Goal: Task Accomplishment & Management: Manage account settings

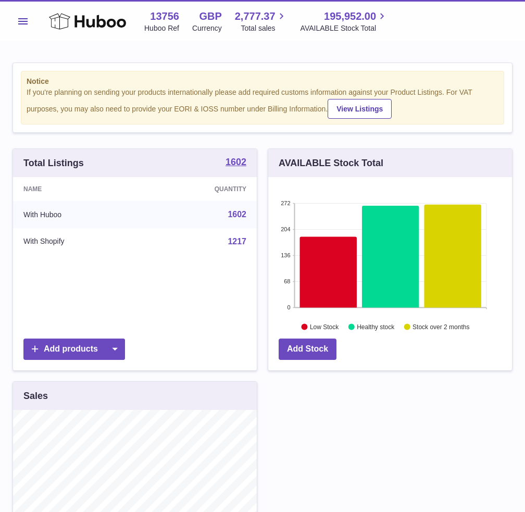
scroll to position [520913, 520831]
click at [24, 20] on span "Menu" at bounding box center [22, 21] width 9 height 6
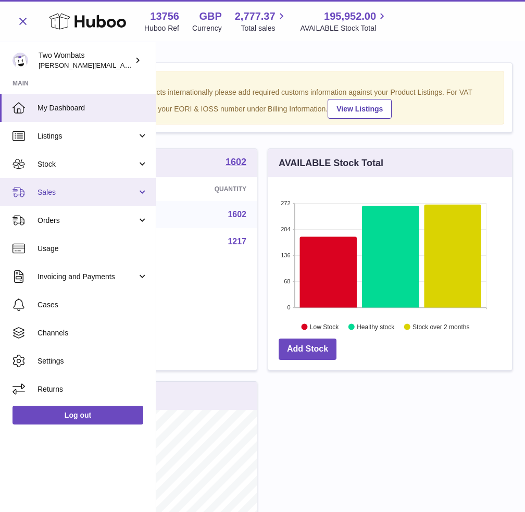
click at [85, 188] on span "Sales" at bounding box center [88, 193] width 100 height 10
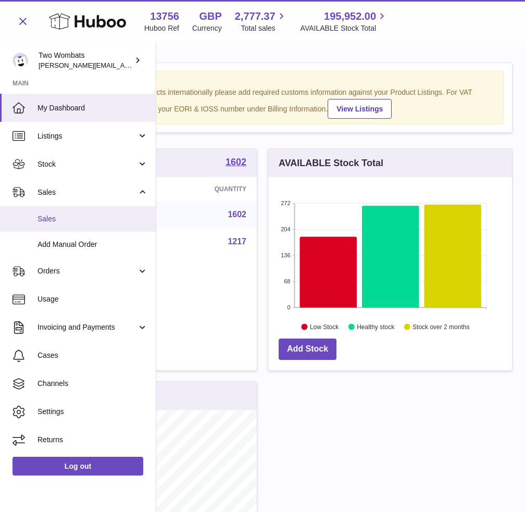
click at [67, 222] on span "Sales" at bounding box center [93, 219] width 110 height 10
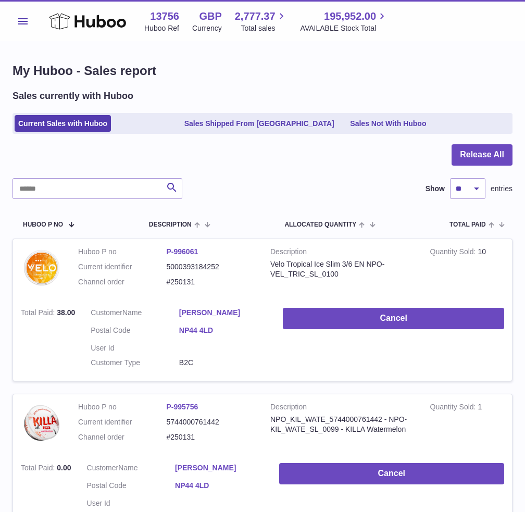
click at [373, 132] on ul "Current Sales with Huboo Sales Shipped From Huboo Sales Not With Huboo" at bounding box center [263, 123] width 500 height 21
click at [377, 128] on link "Sales Not With Huboo" at bounding box center [388, 123] width 83 height 17
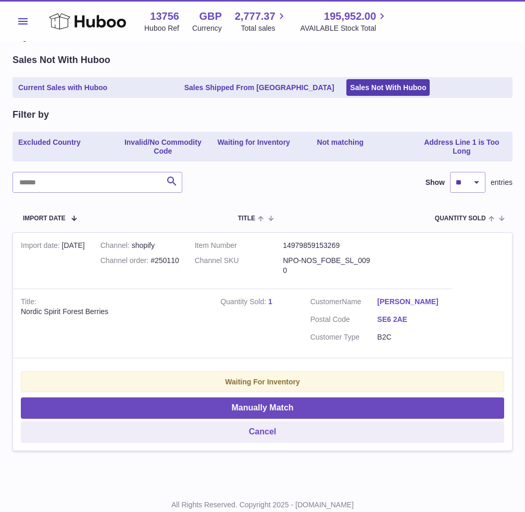
scroll to position [69, 0]
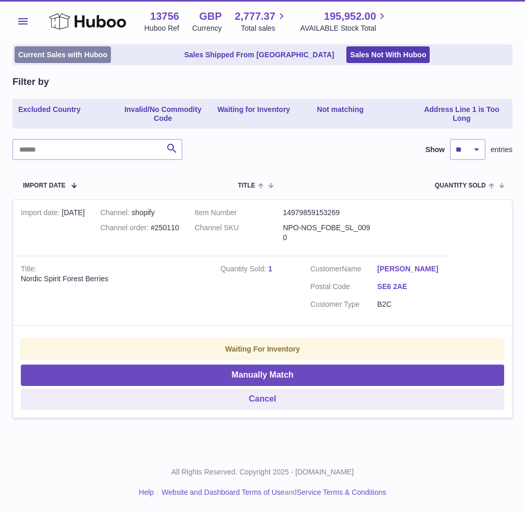
click at [68, 56] on link "Current Sales with Huboo" at bounding box center [63, 54] width 96 height 17
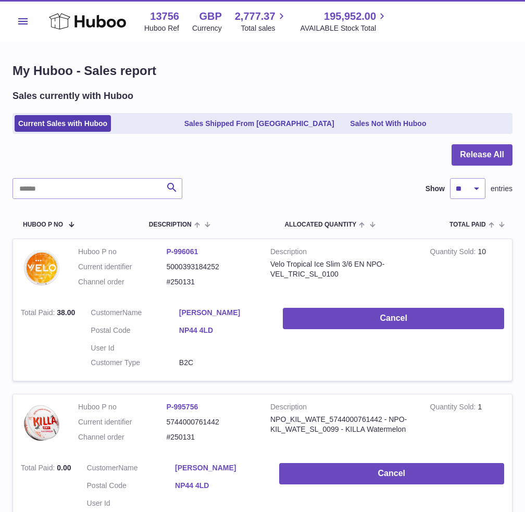
click at [77, 192] on input "text" at bounding box center [98, 188] width 170 height 21
paste input "******"
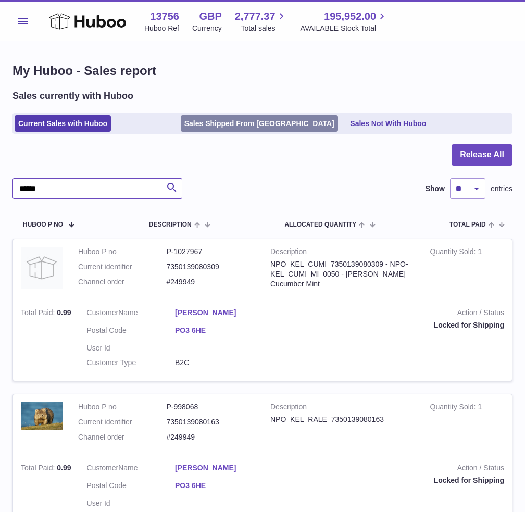
type input "******"
click at [232, 130] on link "Sales Shipped From Huboo" at bounding box center [259, 123] width 157 height 17
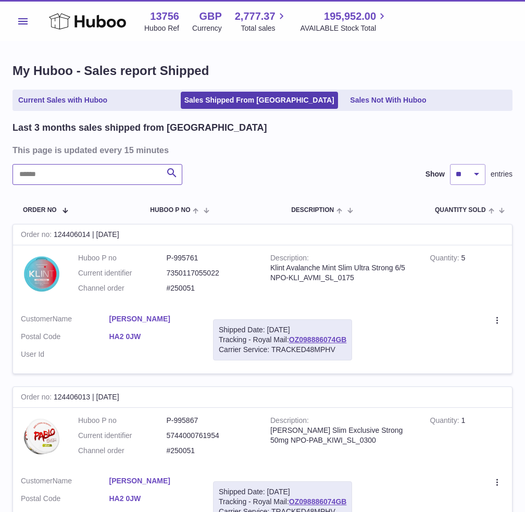
click at [65, 179] on input "text" at bounding box center [98, 174] width 170 height 21
paste input "******"
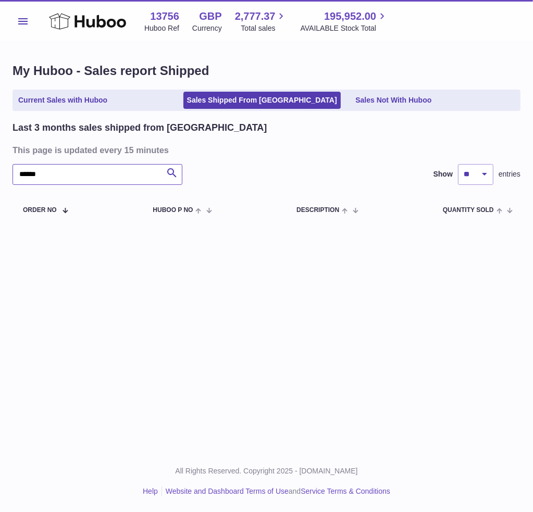
type input "******"
click at [53, 105] on link "Current Sales with Huboo" at bounding box center [63, 100] width 96 height 17
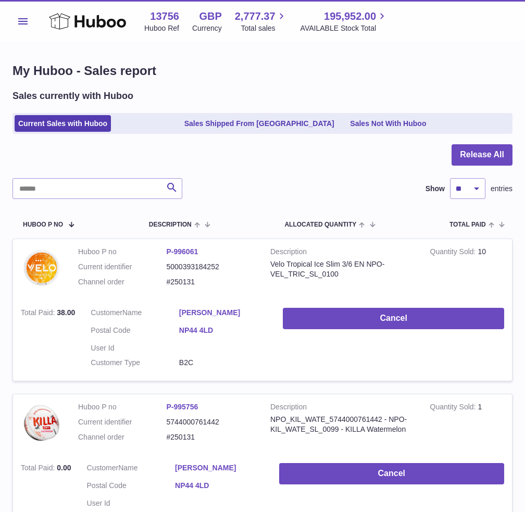
click at [19, 23] on span "Menu" at bounding box center [22, 21] width 9 height 6
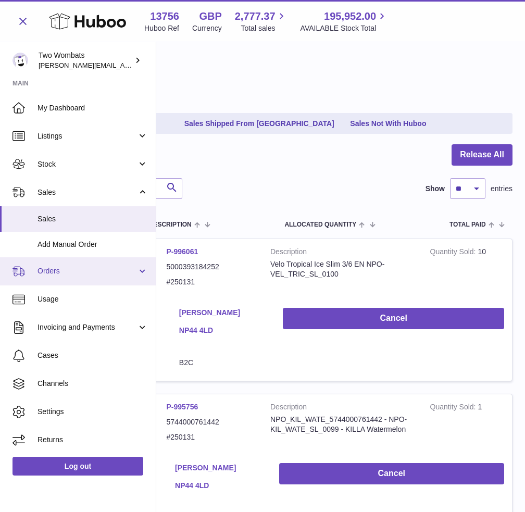
click at [77, 268] on span "Orders" at bounding box center [88, 271] width 100 height 10
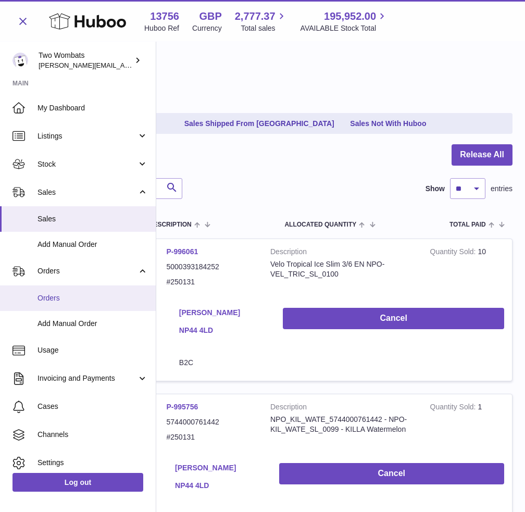
click at [85, 300] on span "Orders" at bounding box center [93, 298] width 110 height 10
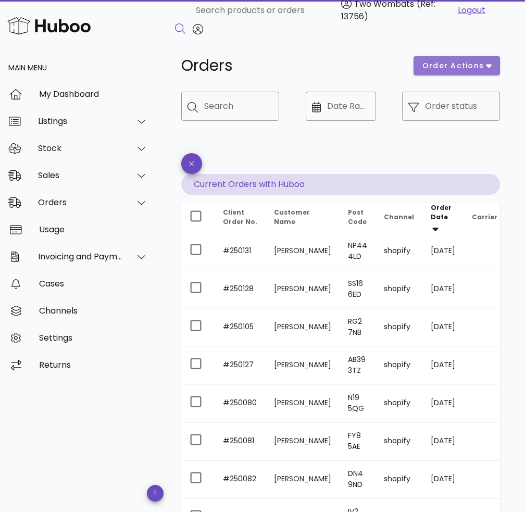
click at [468, 63] on span "order actions" at bounding box center [453, 65] width 63 height 11
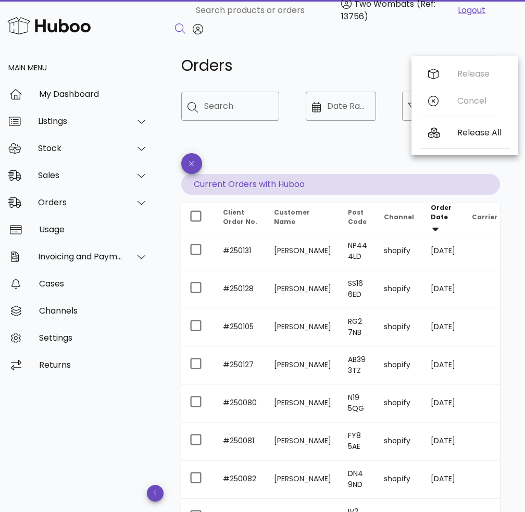
click at [468, 43] on div "Orders order actions ​ Search ​ Date Range ​ Order status Current Orders with H…" at bounding box center [340, 399] width 369 height 732
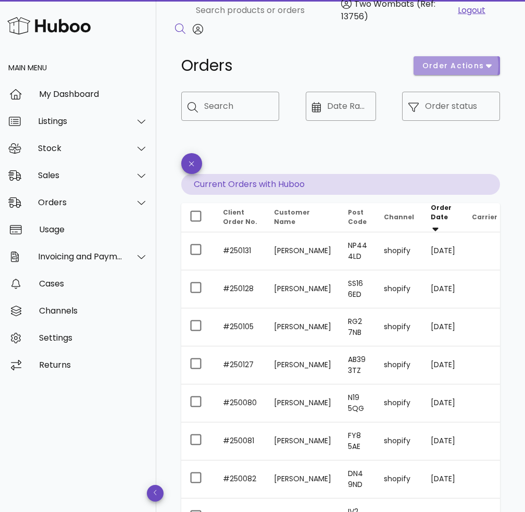
click at [445, 68] on span "order actions" at bounding box center [453, 65] width 63 height 11
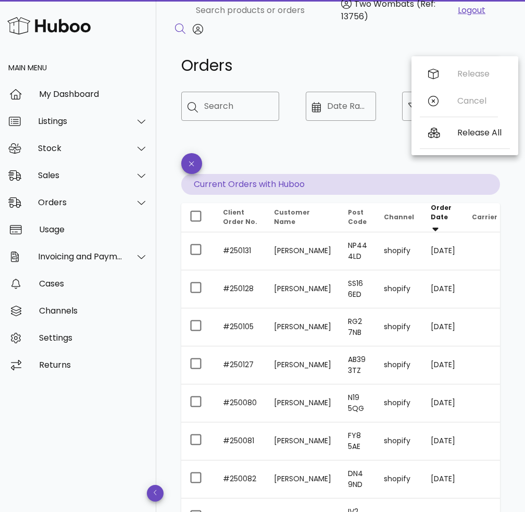
click at [447, 66] on div "Release Cancel" at bounding box center [459, 89] width 78 height 59
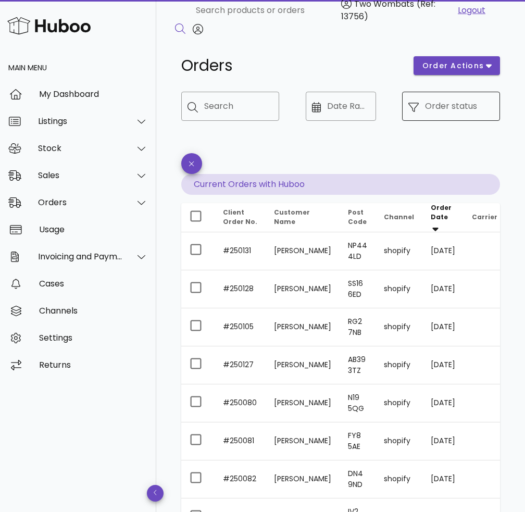
click at [421, 98] on div "​ Order status" at bounding box center [451, 106] width 98 height 29
click at [423, 106] on div at bounding box center [417, 107] width 17 height 12
click at [410, 111] on icon at bounding box center [414, 107] width 10 height 10
click at [417, 104] on icon at bounding box center [414, 107] width 10 height 10
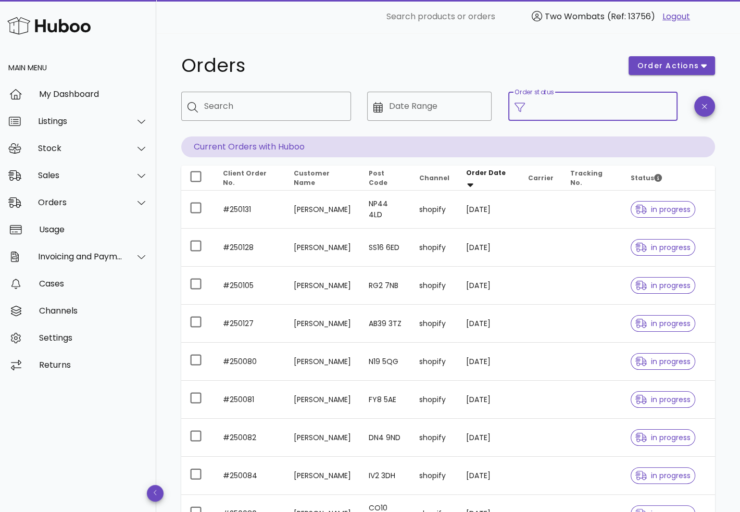
click at [525, 93] on label "Order status" at bounding box center [534, 93] width 39 height 8
click at [525, 98] on input "Order status" at bounding box center [601, 106] width 141 height 17
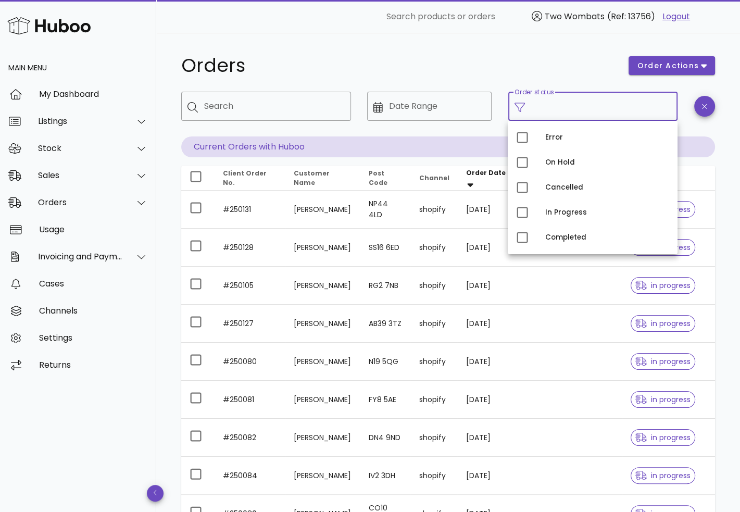
click at [525, 108] on input "Order status" at bounding box center [601, 106] width 141 height 17
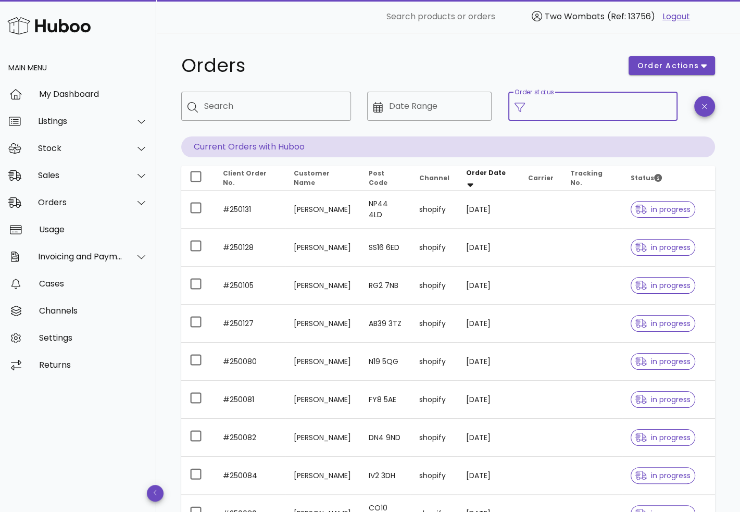
click at [525, 108] on input "Order status" at bounding box center [601, 106] width 141 height 17
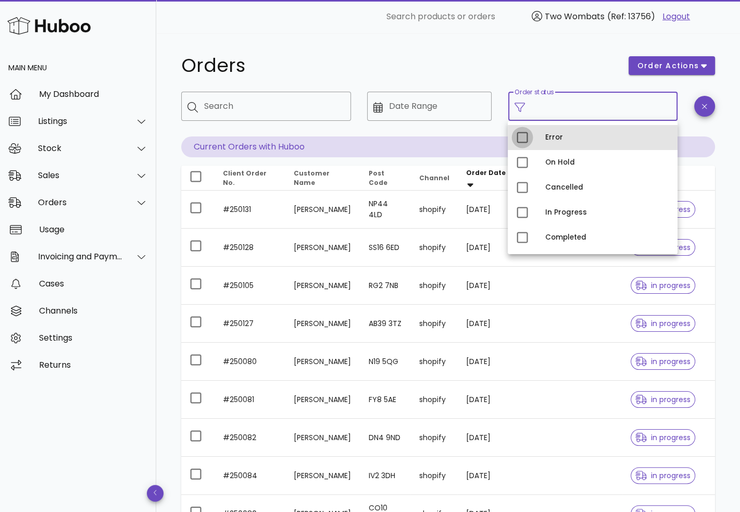
click at [525, 139] on div at bounding box center [523, 138] width 18 height 18
type input "**********"
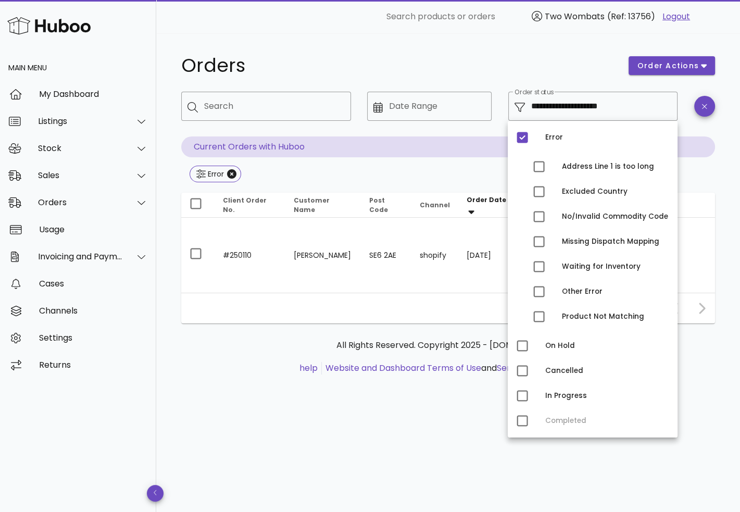
click at [525, 60] on h1 "Orders" at bounding box center [398, 65] width 435 height 19
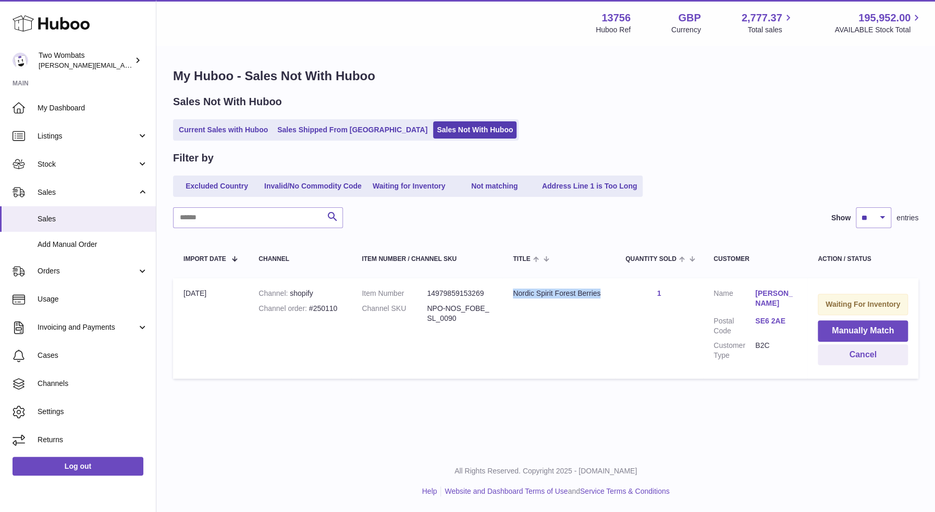
drag, startPoint x: 504, startPoint y: 298, endPoint x: 638, endPoint y: 288, distance: 133.7
click at [638, 288] on tr "Import date [DATE] Channel shopify Channel order #250110 Item Number 1497985915…" at bounding box center [545, 328] width 745 height 101
click at [640, 288] on td "Quantity Sold 1" at bounding box center [659, 328] width 88 height 101
click at [482, 317] on dd "NPO-NOS_FOBE_SL_0090" at bounding box center [459, 314] width 65 height 20
click at [454, 310] on dd "NPO-NOS_FOBE_SL_0090" at bounding box center [459, 314] width 65 height 20
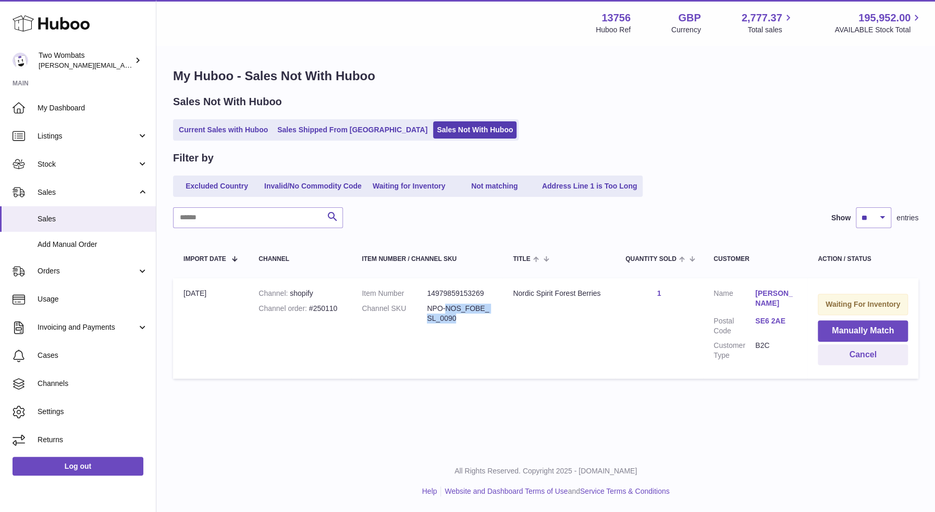
click at [454, 310] on dd "NPO-NOS_FOBE_SL_0090" at bounding box center [459, 314] width 65 height 20
click at [454, 309] on dd "NPO-NOS_FOBE_SL_0090" at bounding box center [459, 314] width 65 height 20
drag, startPoint x: 468, startPoint y: 318, endPoint x: 425, endPoint y: 303, distance: 45.8
click at [425, 303] on dl "Item Number 14979859153269 Channel SKU NPO-NOS_FOBE_SL_0090" at bounding box center [427, 309] width 130 height 40
copy dl "NPO-NOS_FOBE_SL_0090"
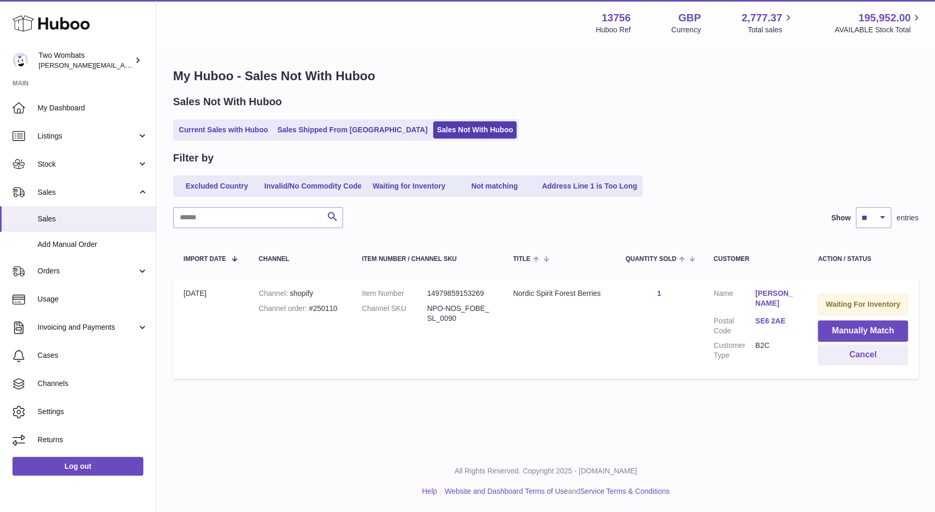
click at [537, 329] on td "Title Nordic Spirit Forest Berries" at bounding box center [558, 328] width 113 height 101
click at [327, 307] on div "Channel order #250110" at bounding box center [299, 309] width 82 height 10
copy div "250110"
click at [54, 261] on link "Orders" at bounding box center [78, 271] width 156 height 28
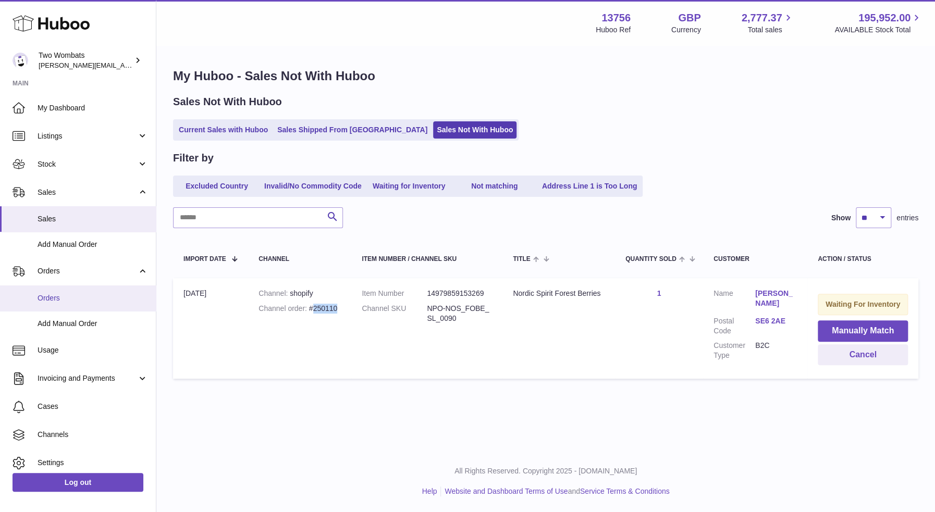
click at [69, 304] on link "Orders" at bounding box center [78, 299] width 156 height 26
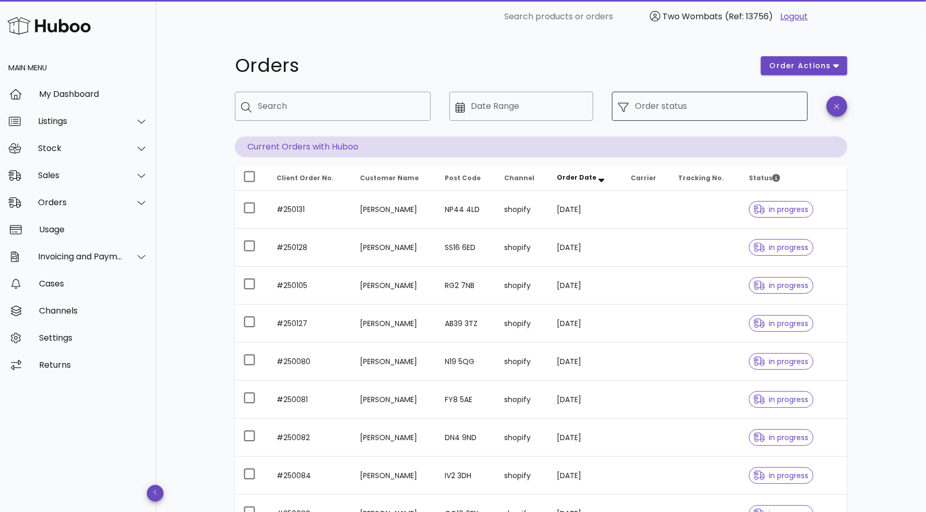
click at [680, 113] on input "Order status" at bounding box center [718, 106] width 167 height 17
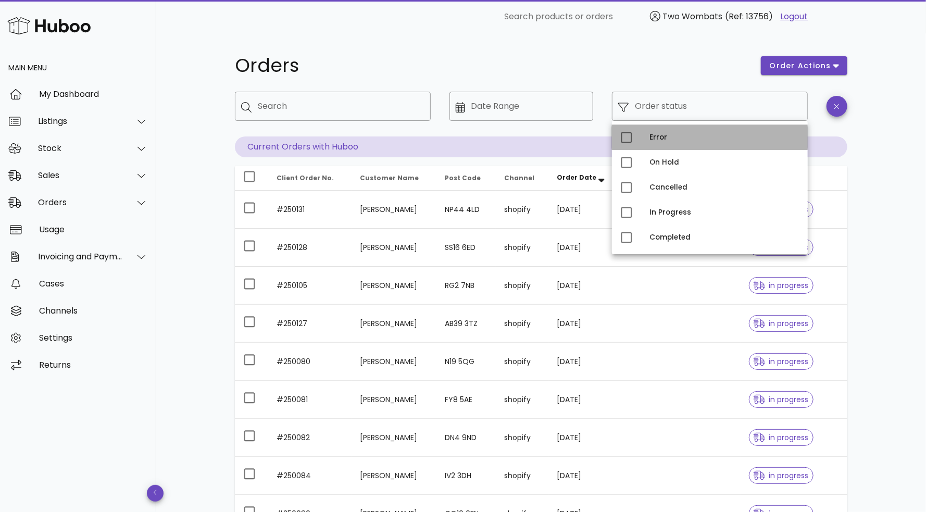
click at [641, 139] on div "Error" at bounding box center [710, 137] width 196 height 25
type input "**********"
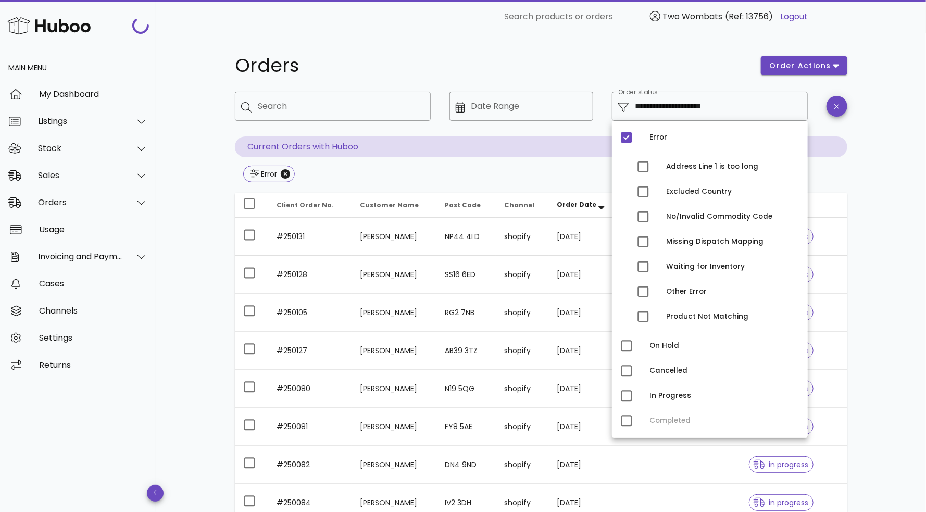
click at [899, 139] on div "**********" at bounding box center [541, 372] width 770 height 679
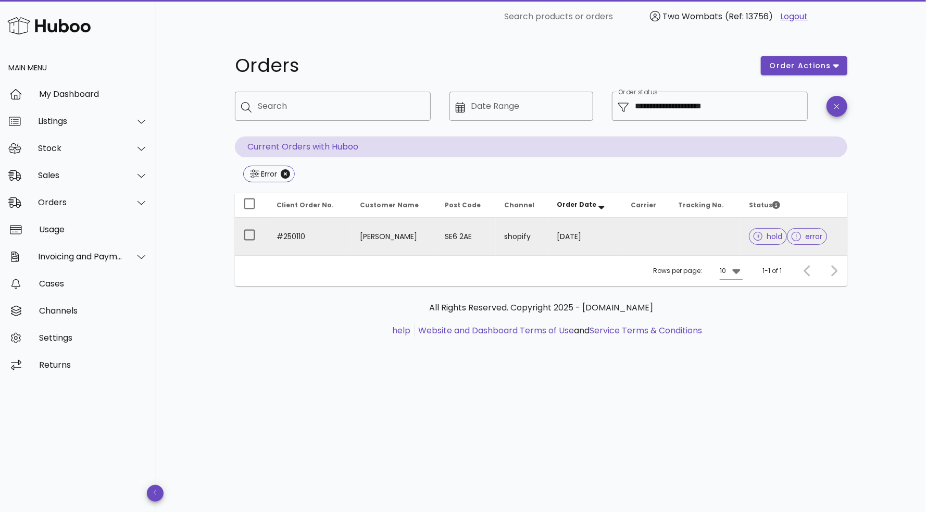
click at [626, 239] on td at bounding box center [646, 237] width 47 height 38
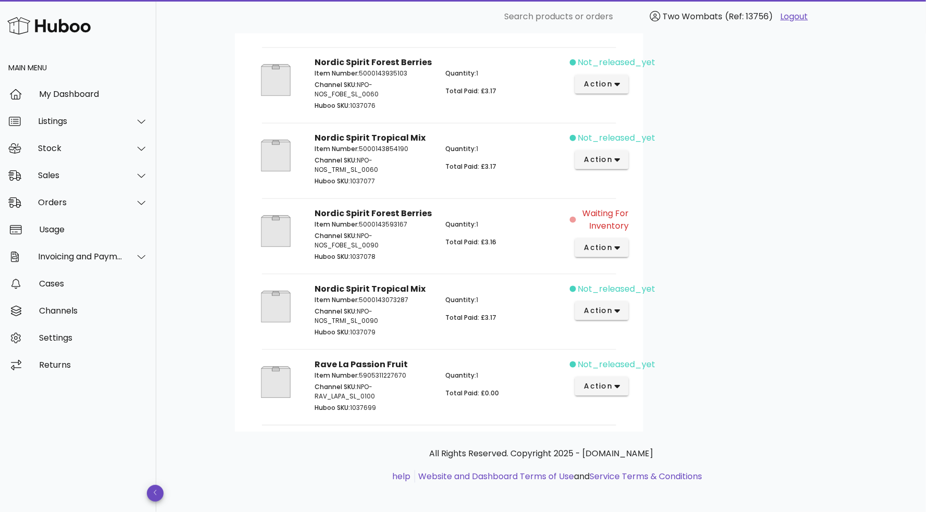
scroll to position [657, 0]
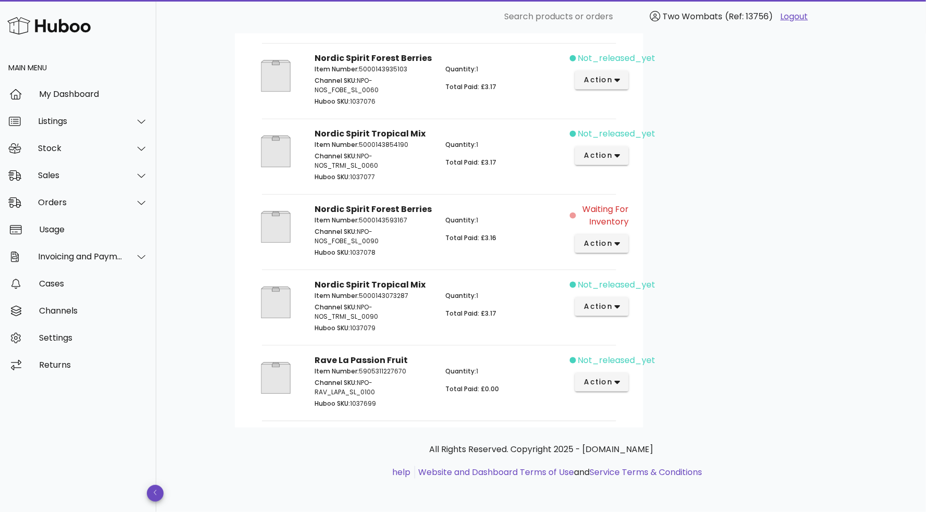
click at [369, 327] on p "Huboo SKU: 1037079" at bounding box center [374, 328] width 118 height 9
copy p "1037079"
click at [603, 313] on button "action" at bounding box center [602, 307] width 54 height 19
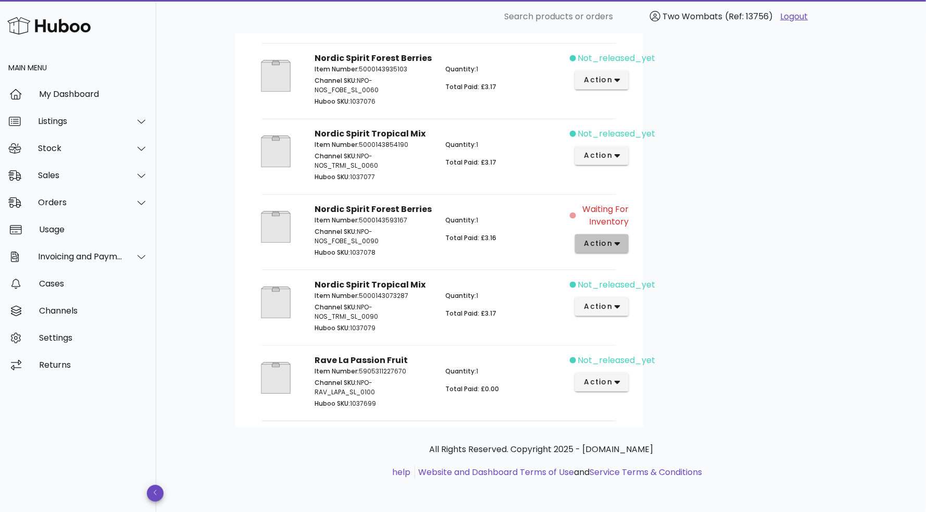
click at [601, 246] on span "action" at bounding box center [598, 243] width 29 height 11
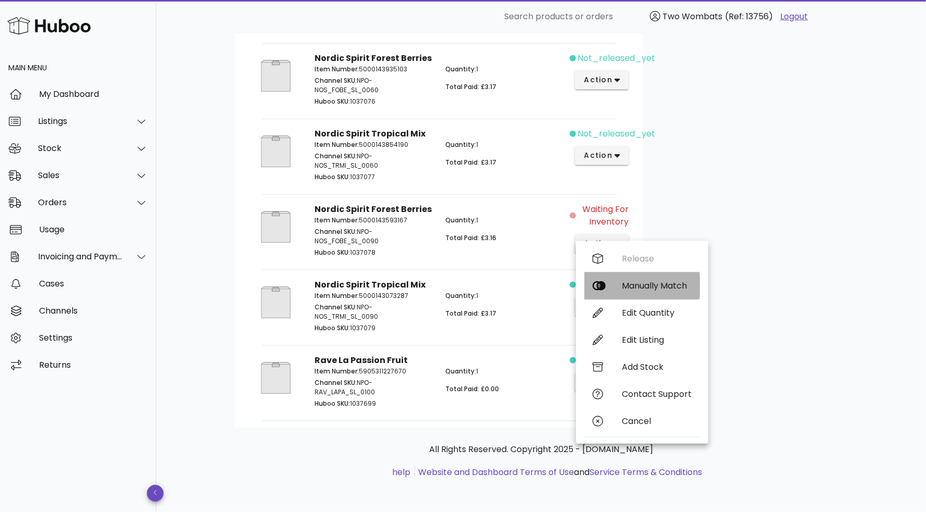
click at [626, 281] on div "Manually Match" at bounding box center [657, 286] width 70 height 10
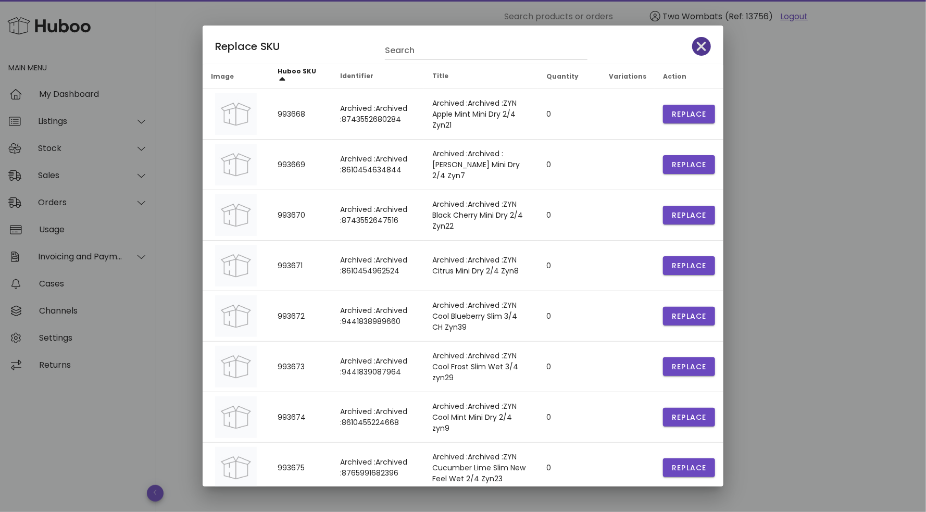
click at [698, 49] on icon "button" at bounding box center [701, 46] width 9 height 9
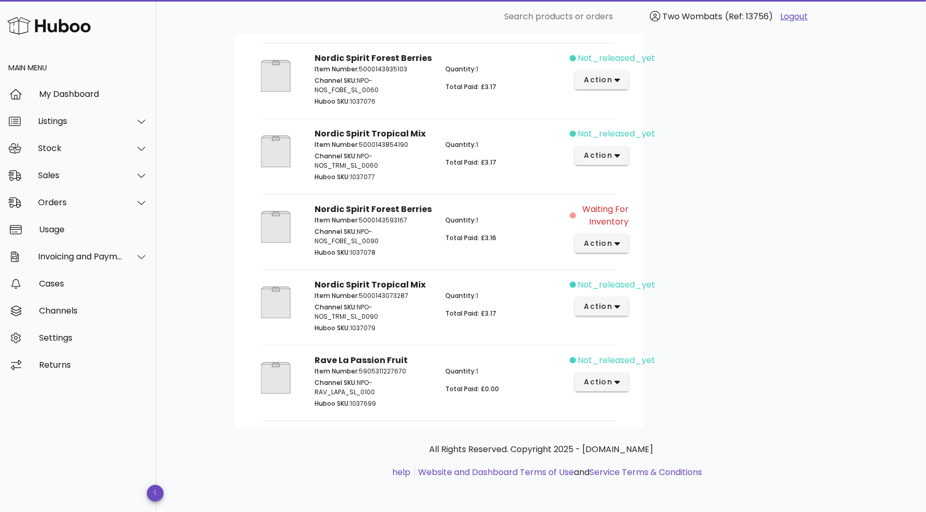
click at [366, 327] on p "Huboo SKU: 1037079" at bounding box center [374, 328] width 118 height 9
copy p "1037079"
click at [611, 241] on span "action" at bounding box center [598, 243] width 29 height 11
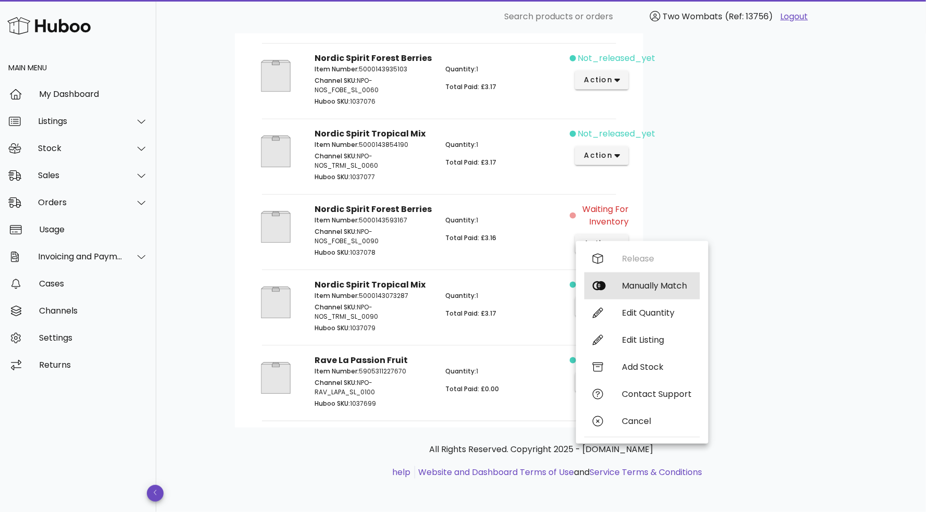
click at [629, 287] on div "Manually Match" at bounding box center [643, 286] width 116 height 27
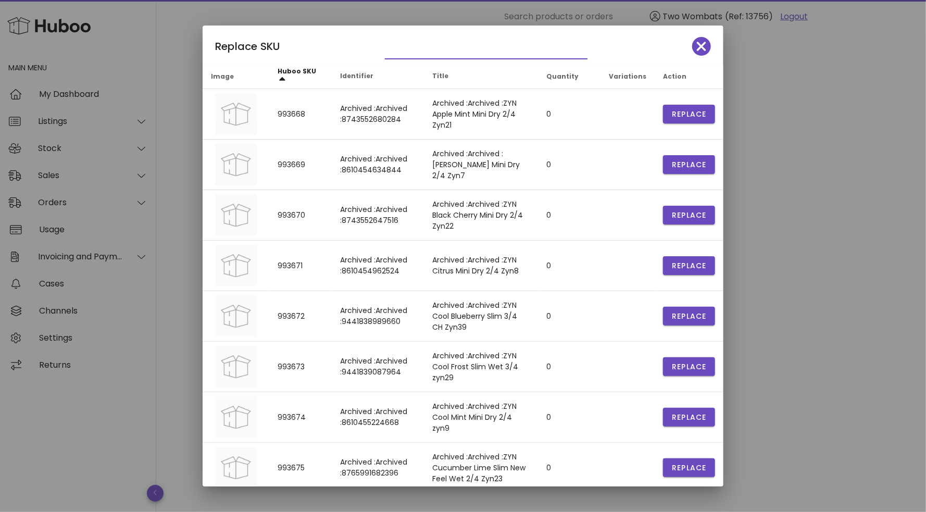
click at [447, 53] on input "text" at bounding box center [479, 50] width 188 height 17
paste input "*******"
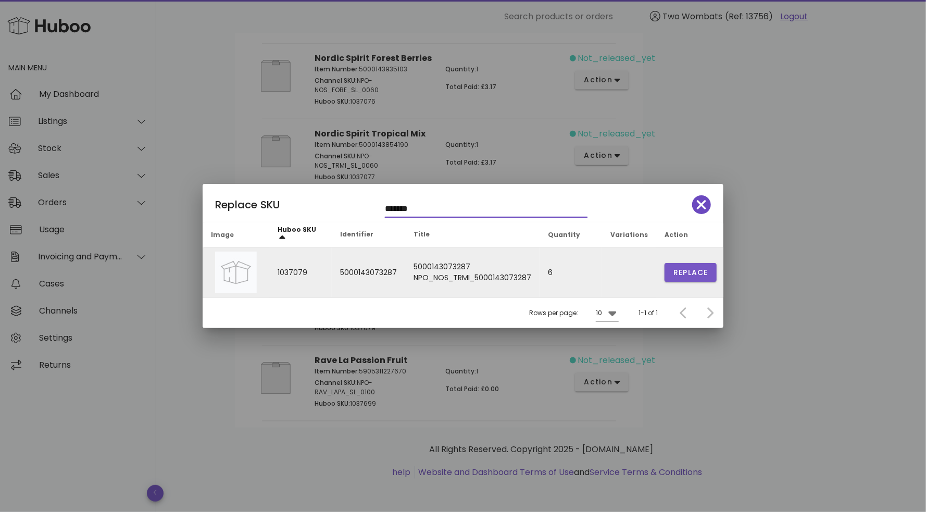
type input "*******"
click at [684, 277] on span "Replace" at bounding box center [690, 272] width 35 height 11
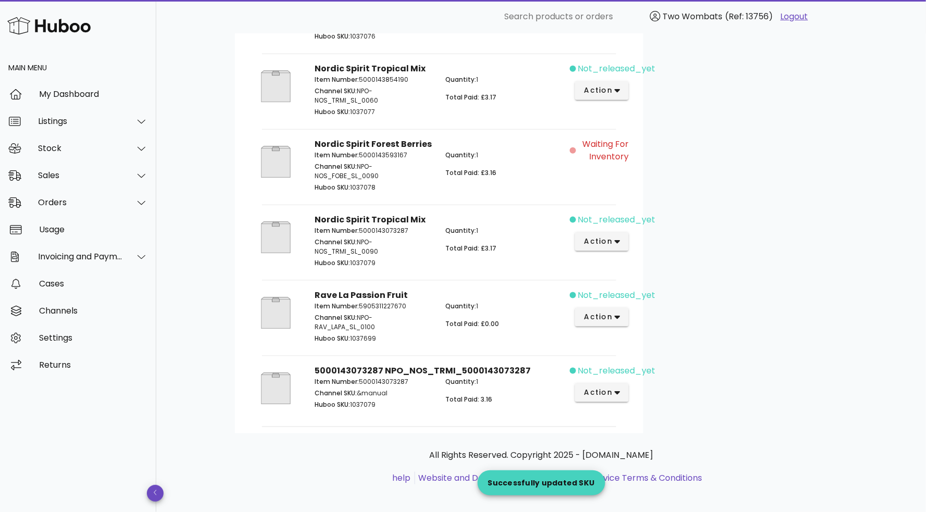
scroll to position [598, 0]
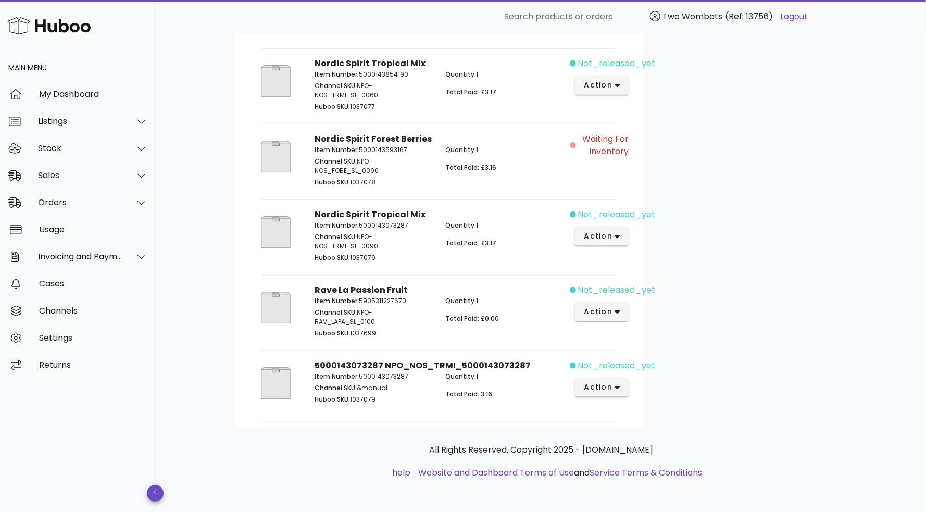
scroll to position [669, 0]
click at [602, 158] on div "Waiting for Inventory" at bounding box center [602, 160] width 65 height 69
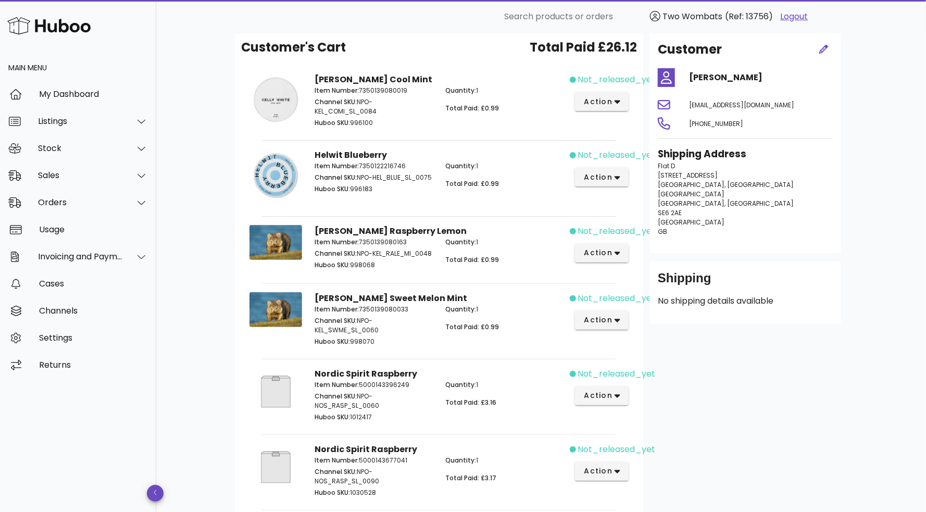
scroll to position [0, 0]
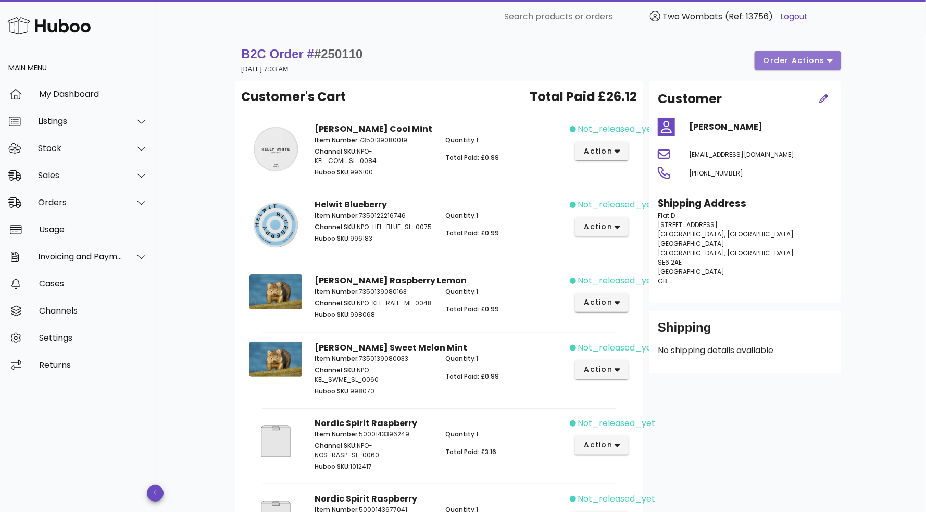
click at [828, 58] on icon "button" at bounding box center [830, 60] width 6 height 9
click at [824, 70] on div "Release" at bounding box center [820, 69] width 32 height 10
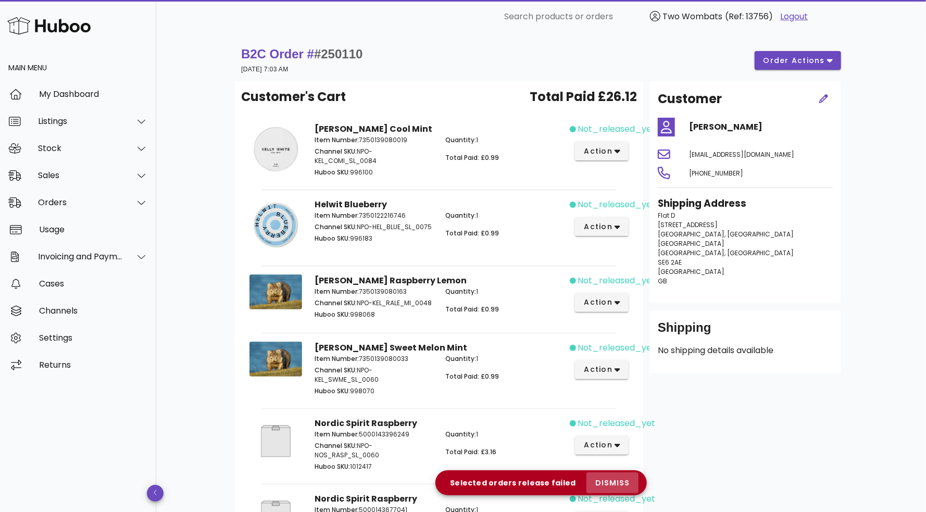
click at [613, 487] on span "dismiss" at bounding box center [612, 483] width 35 height 11
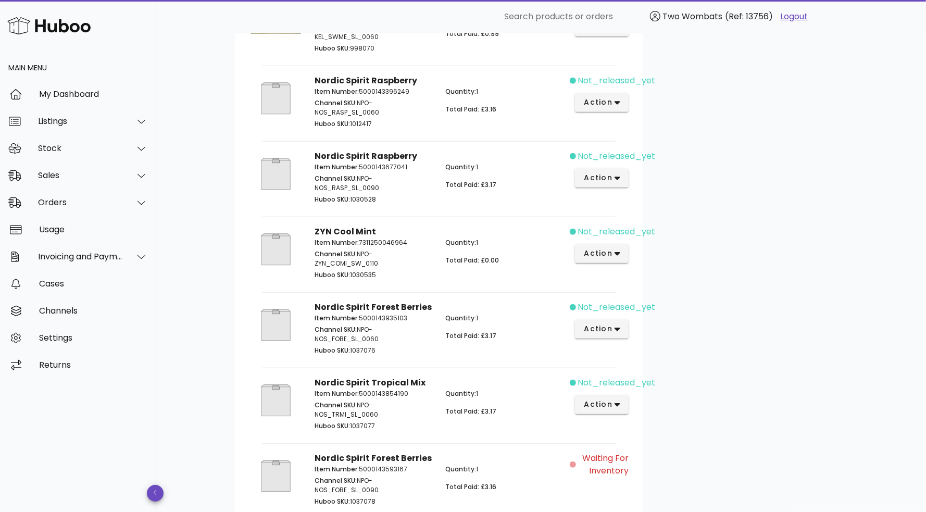
scroll to position [669, 0]
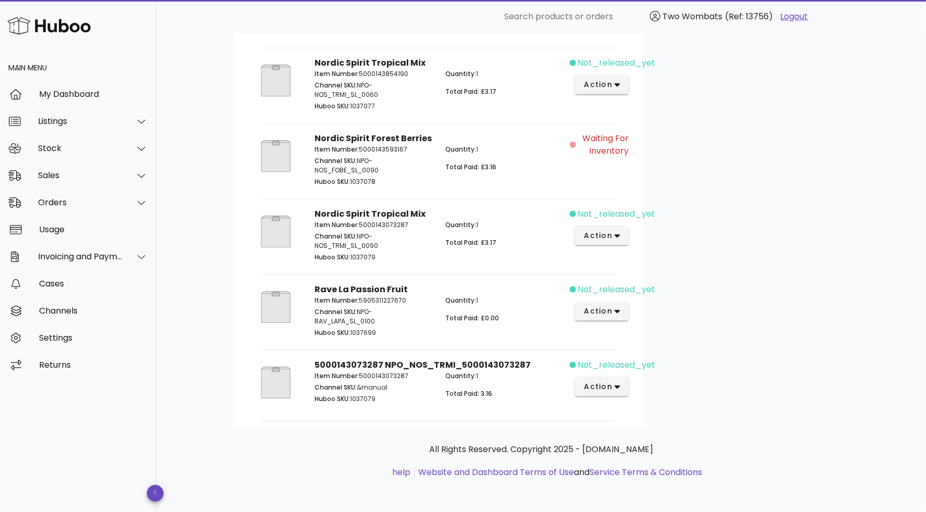
click at [628, 137] on span "Waiting for Inventory" at bounding box center [603, 144] width 51 height 25
click at [610, 150] on span "Waiting for Inventory" at bounding box center [603, 144] width 51 height 25
click at [449, 154] on p "Quantity: 1" at bounding box center [505, 149] width 118 height 9
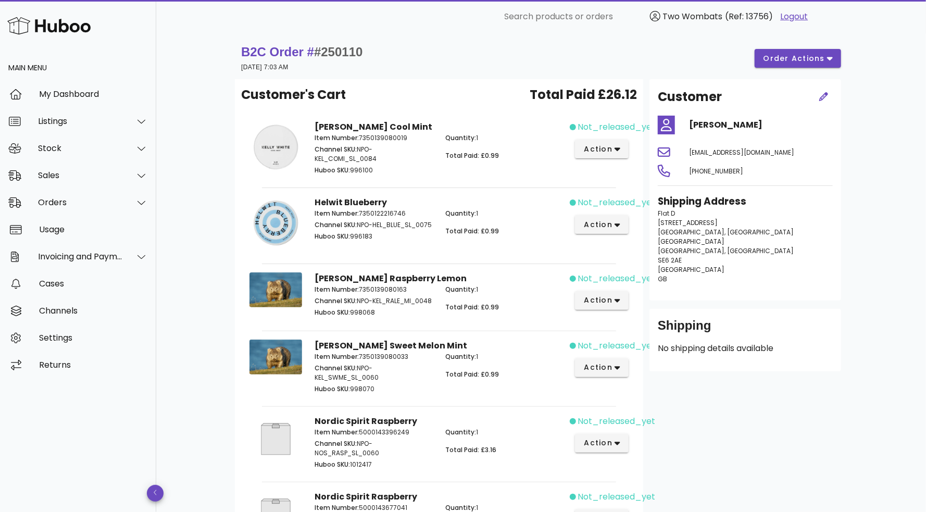
scroll to position [0, 0]
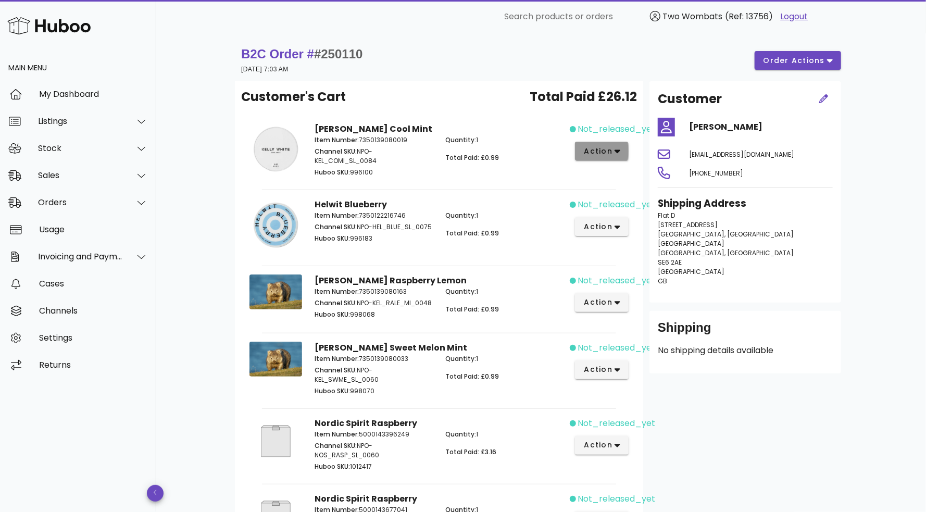
click at [606, 147] on span "action" at bounding box center [598, 151] width 29 height 11
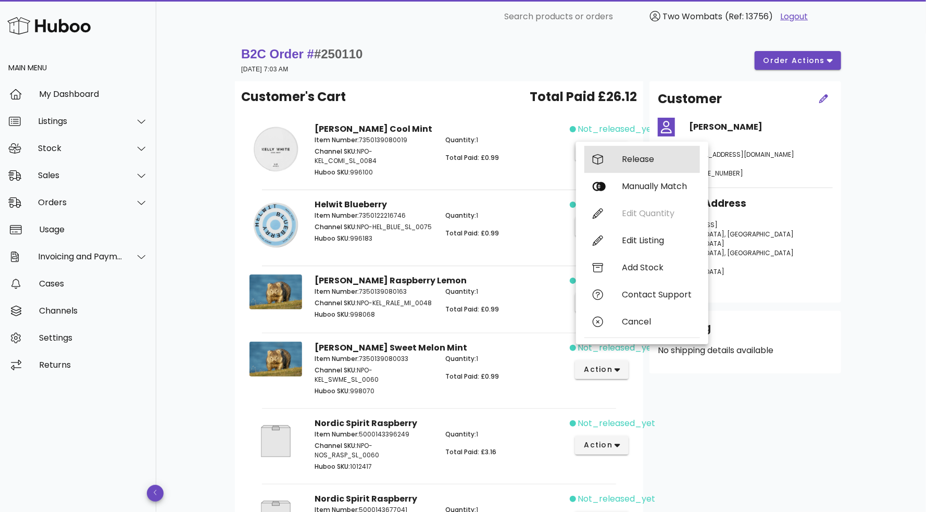
click at [642, 158] on div "Release" at bounding box center [657, 159] width 70 height 10
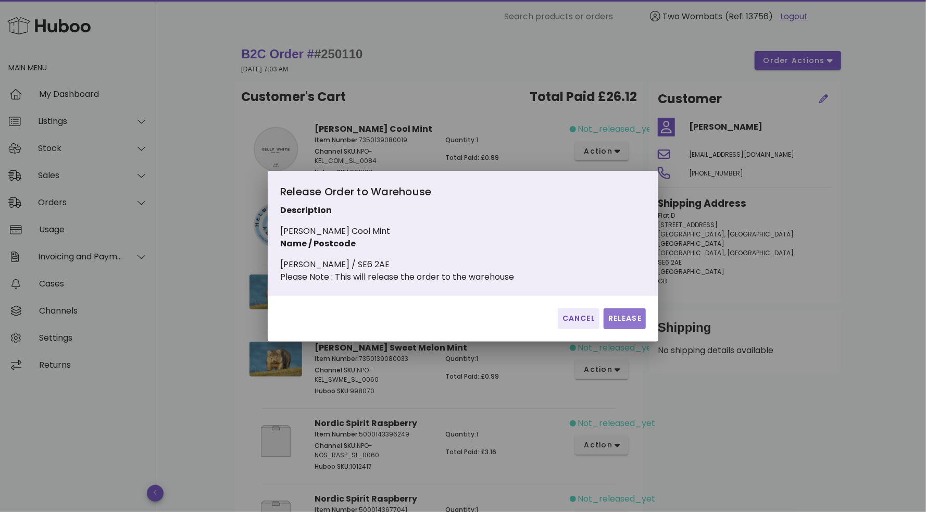
click at [632, 324] on span "Release" at bounding box center [625, 318] width 34 height 11
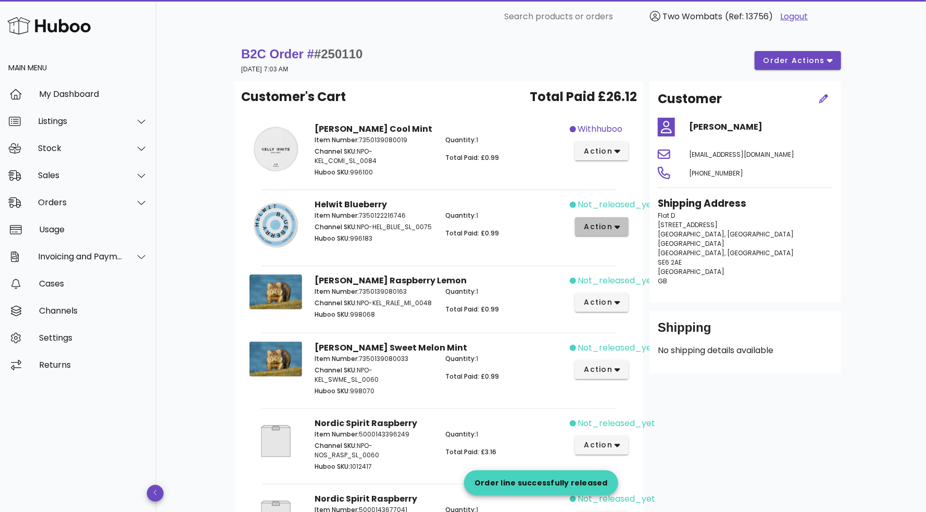
click at [611, 227] on span "action" at bounding box center [598, 226] width 29 height 11
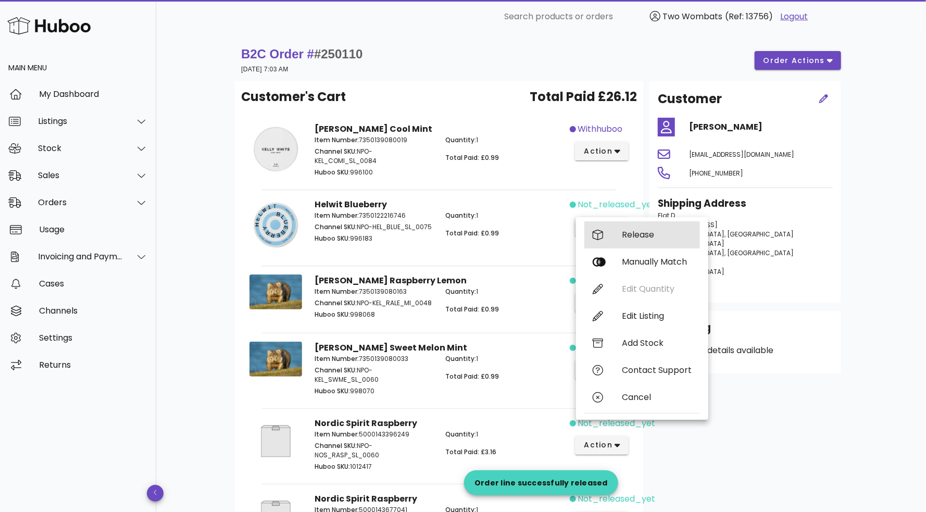
click at [616, 241] on div "Release" at bounding box center [643, 234] width 116 height 27
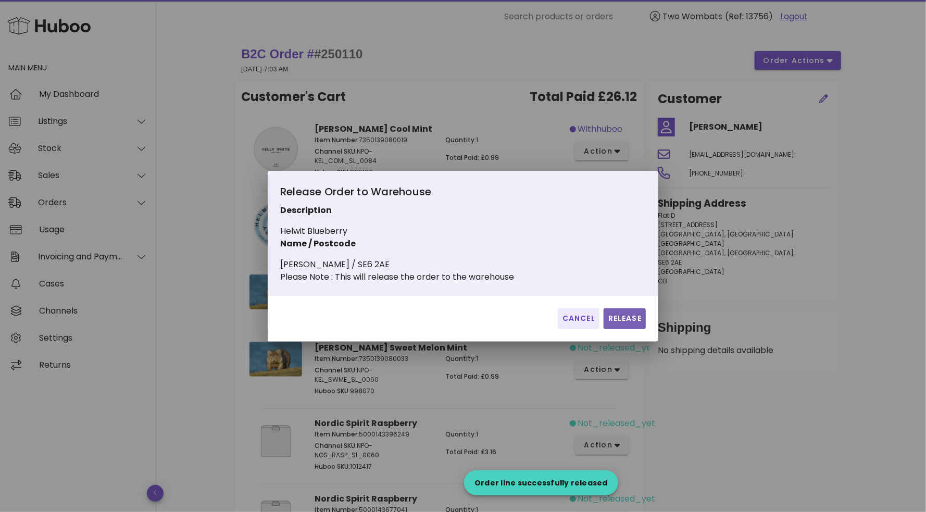
click at [632, 329] on button "Release" at bounding box center [625, 318] width 42 height 21
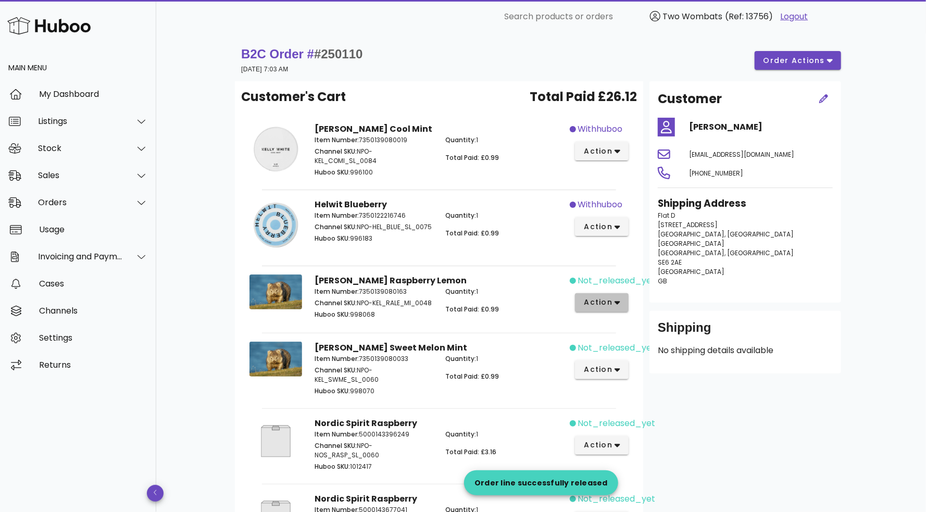
click at [615, 308] on button "action" at bounding box center [602, 302] width 54 height 19
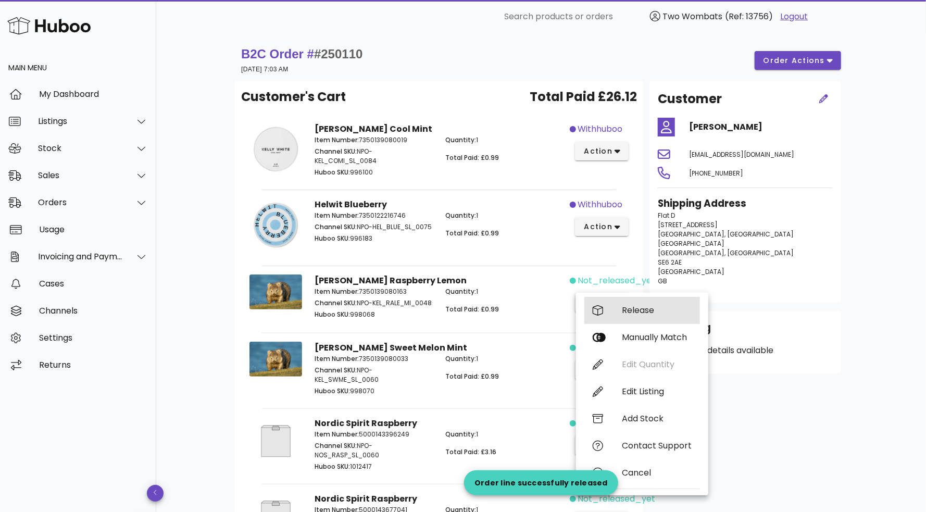
click at [619, 320] on div "Release" at bounding box center [643, 310] width 116 height 27
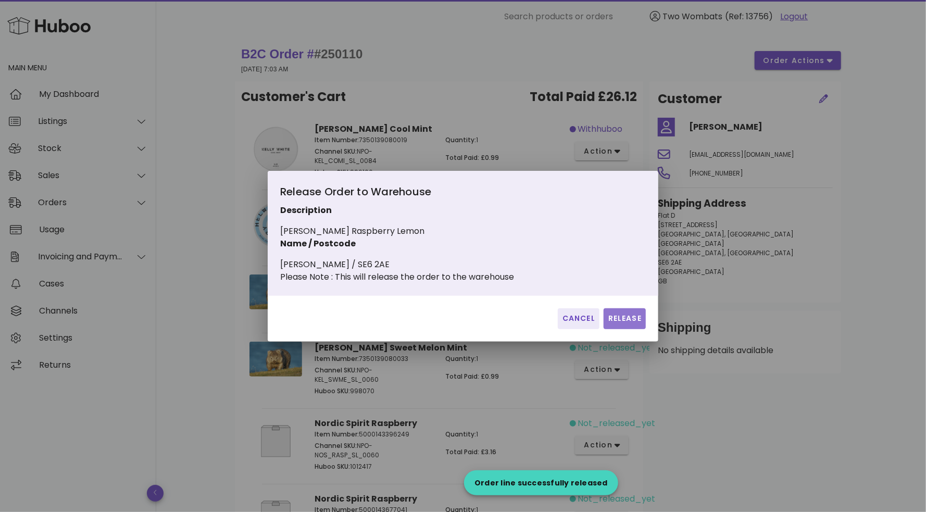
click at [636, 324] on span "Release" at bounding box center [625, 318] width 34 height 11
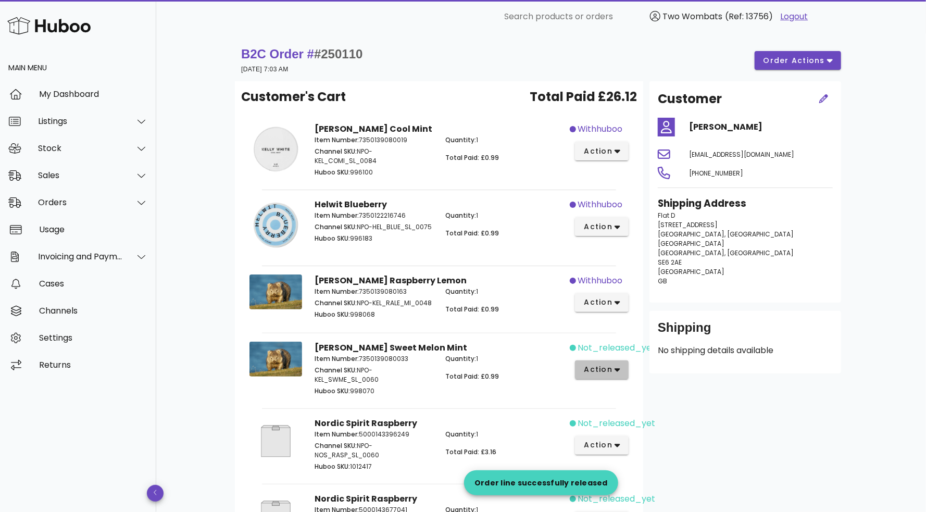
click at [619, 375] on icon "button" at bounding box center [618, 369] width 6 height 9
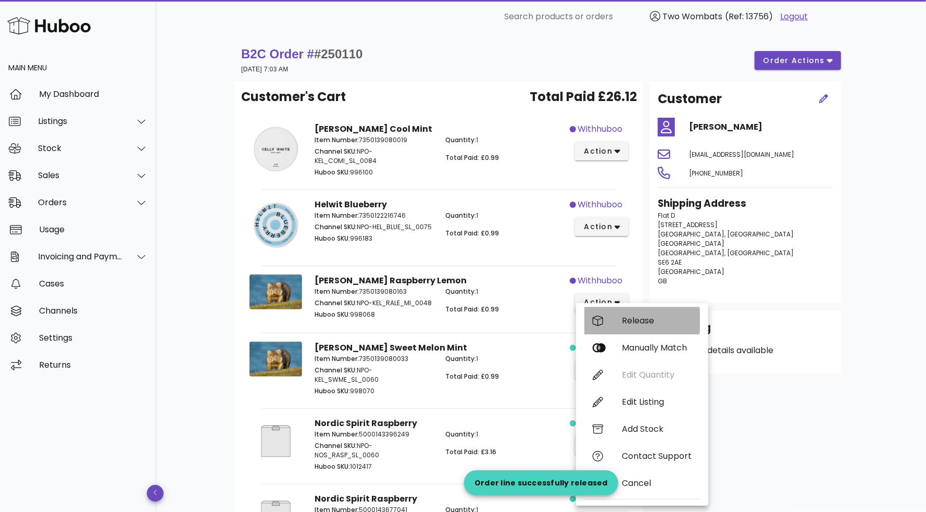
click at [628, 325] on div "Release" at bounding box center [657, 321] width 70 height 10
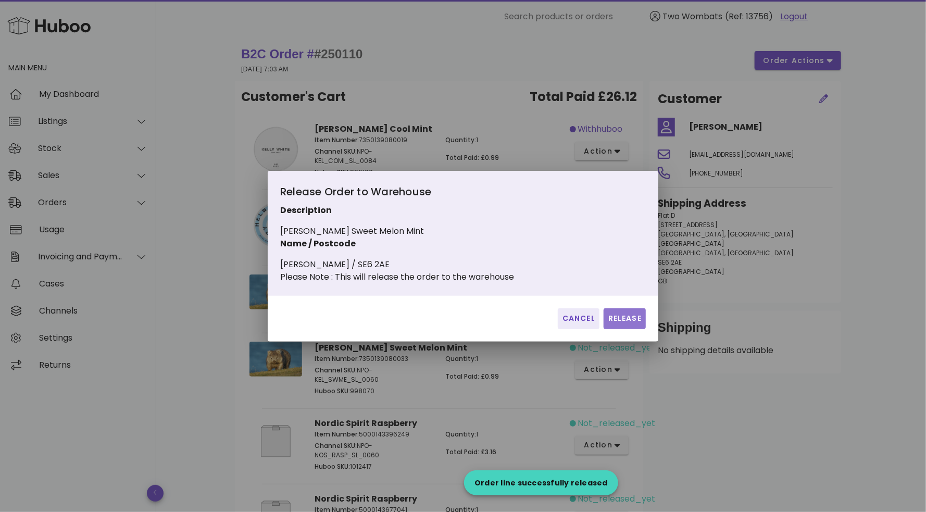
click at [632, 324] on span "Release" at bounding box center [625, 318] width 34 height 11
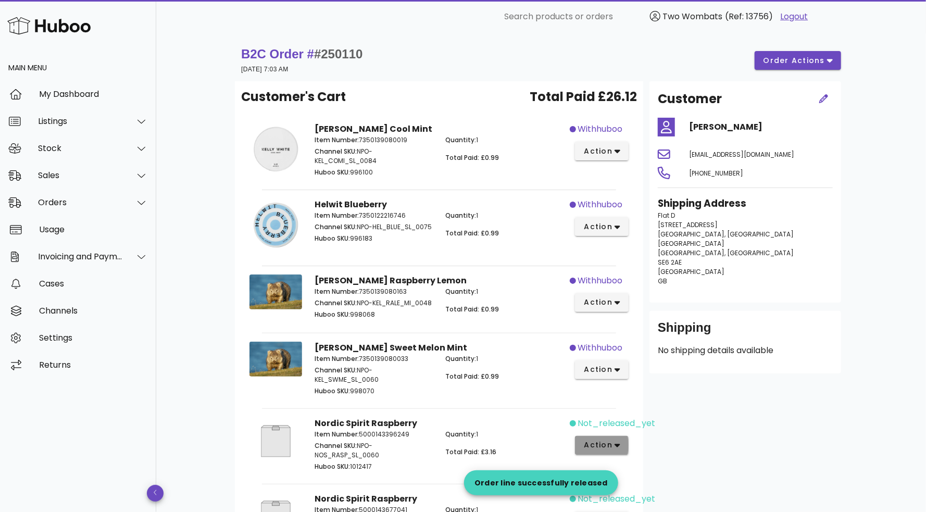
click at [616, 444] on button "action" at bounding box center [602, 445] width 54 height 19
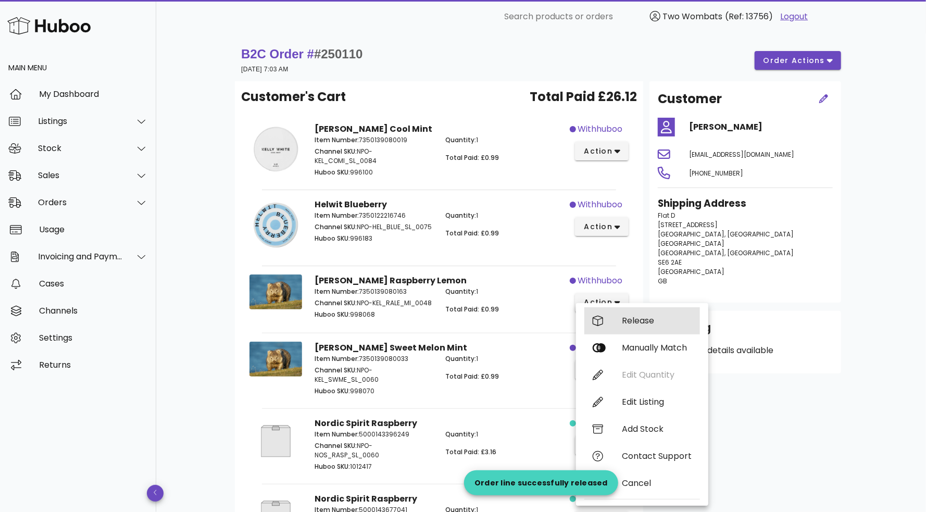
click at [633, 324] on div "Release" at bounding box center [657, 321] width 70 height 10
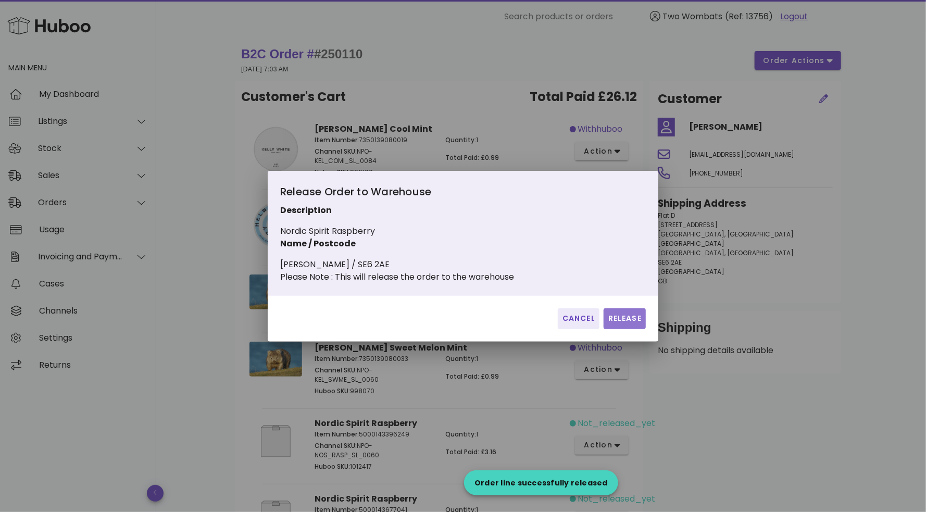
click at [634, 329] on button "Release" at bounding box center [625, 318] width 42 height 21
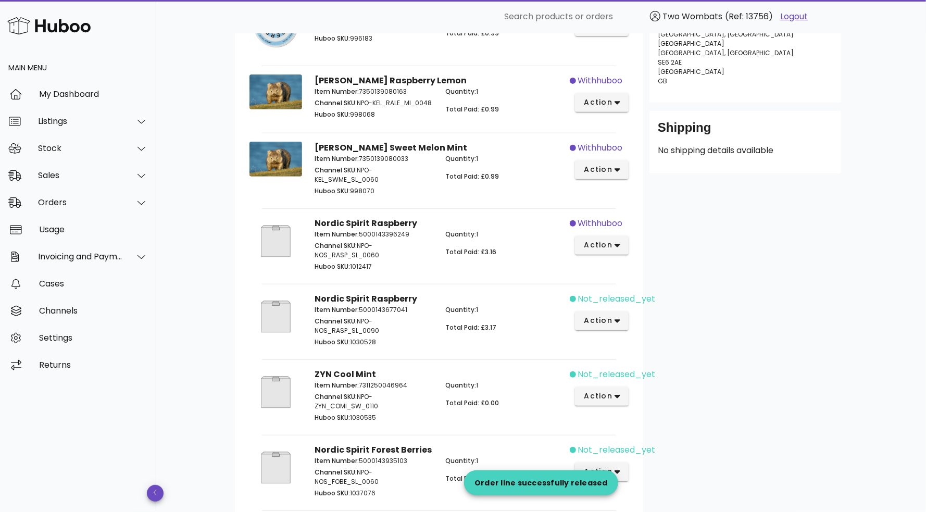
scroll to position [208, 0]
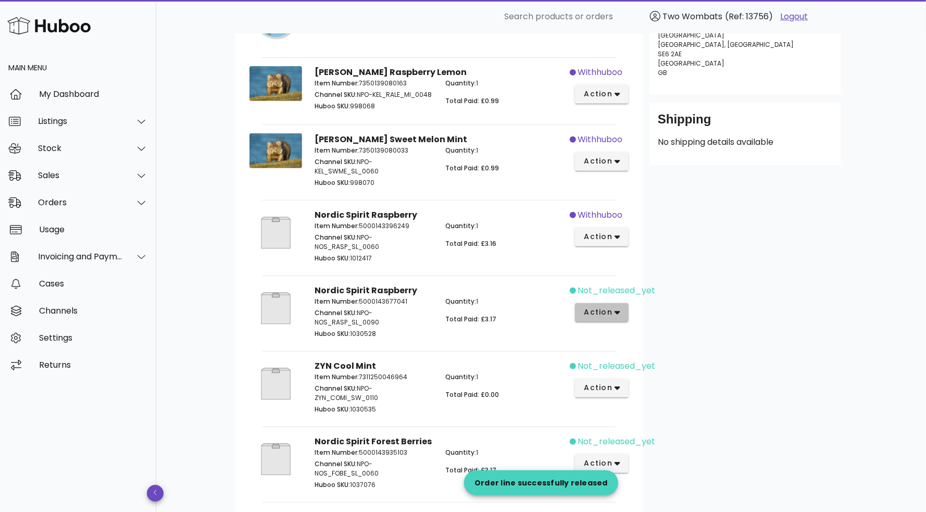
click at [619, 315] on icon "button" at bounding box center [618, 312] width 6 height 9
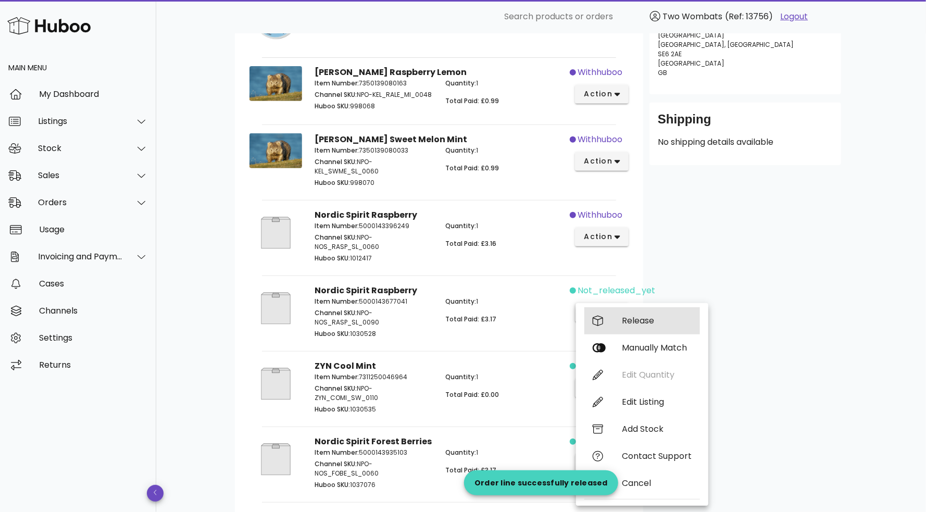
click at [620, 315] on div "Release" at bounding box center [643, 320] width 116 height 27
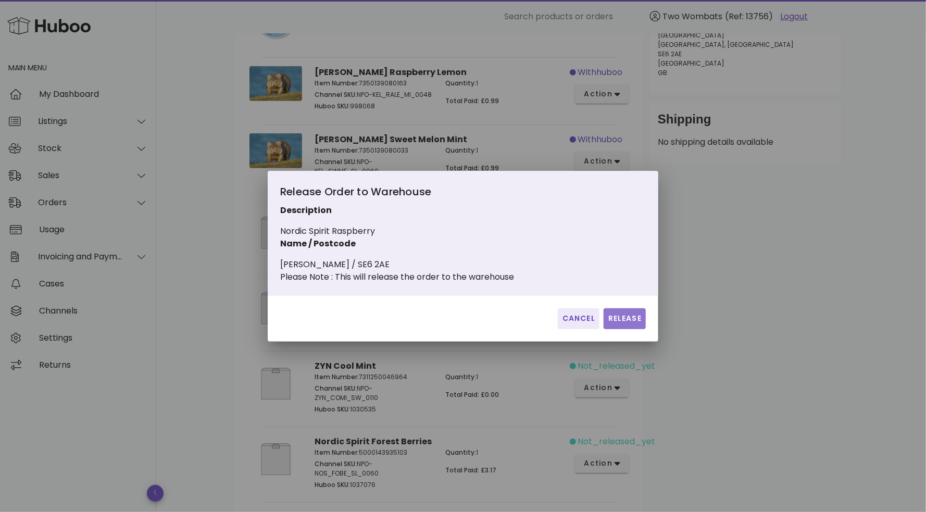
click at [634, 323] on span "Release" at bounding box center [625, 318] width 34 height 11
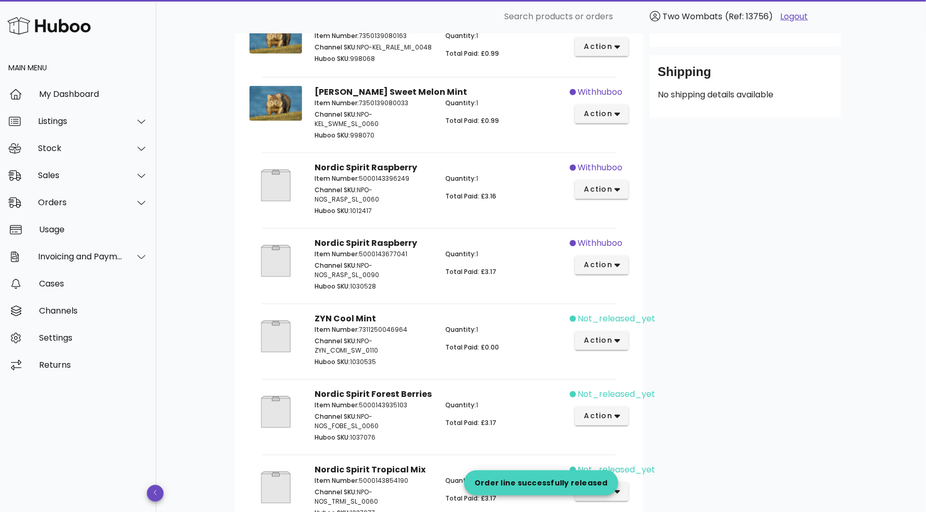
scroll to position [313, 0]
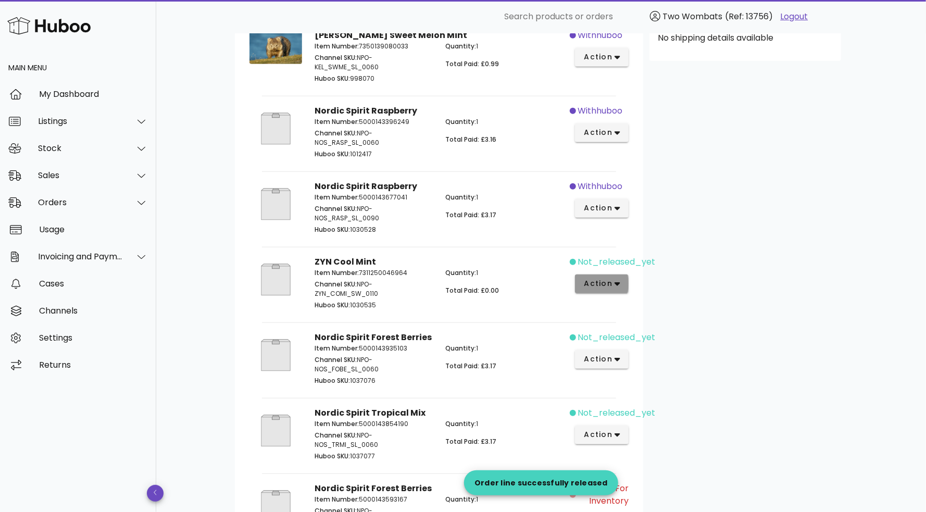
click at [621, 291] on button "action" at bounding box center [602, 284] width 54 height 19
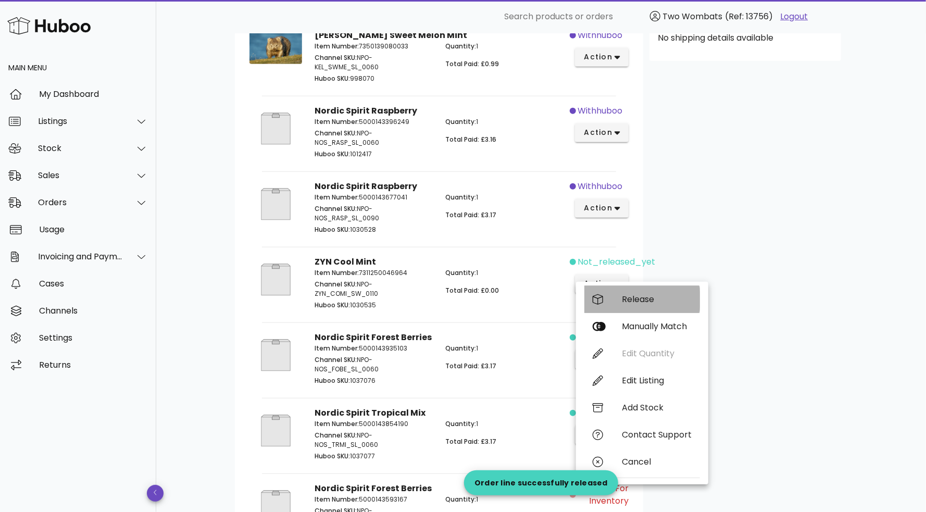
click at [621, 302] on div "Release" at bounding box center [643, 299] width 116 height 27
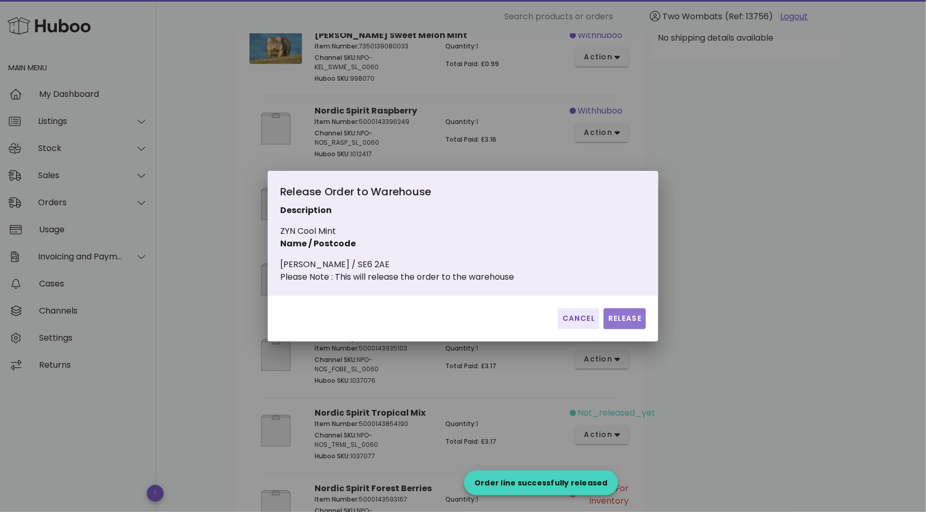
click at [638, 320] on span "Release" at bounding box center [625, 318] width 34 height 11
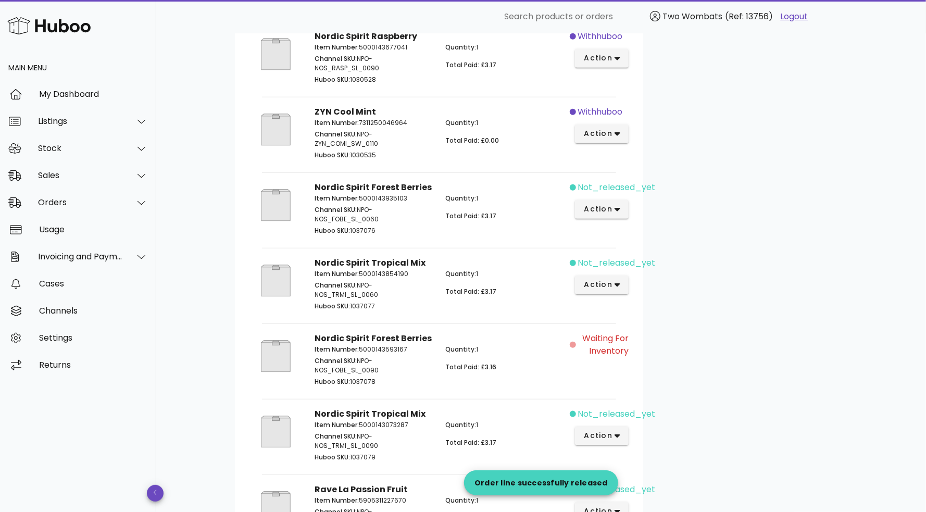
scroll to position [469, 0]
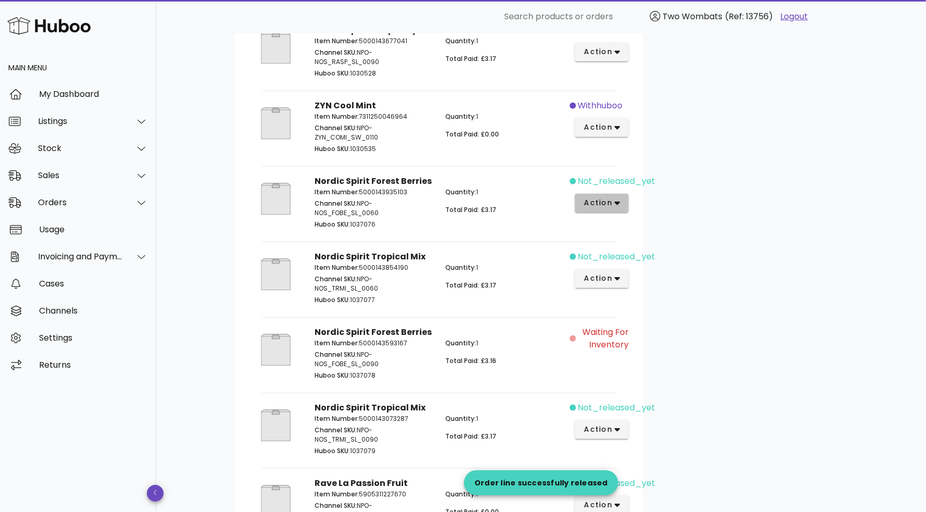
click at [604, 208] on span "action" at bounding box center [598, 202] width 29 height 11
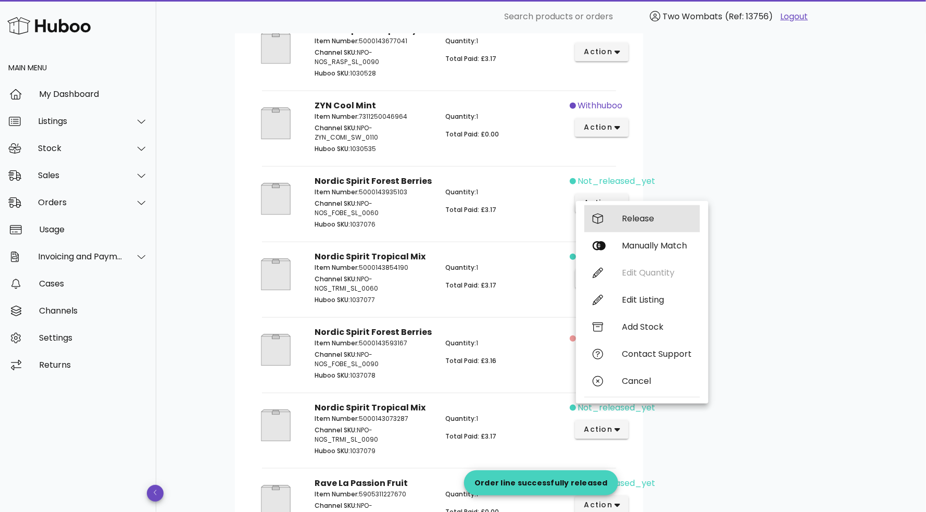
click at [610, 222] on div "Release" at bounding box center [643, 218] width 116 height 27
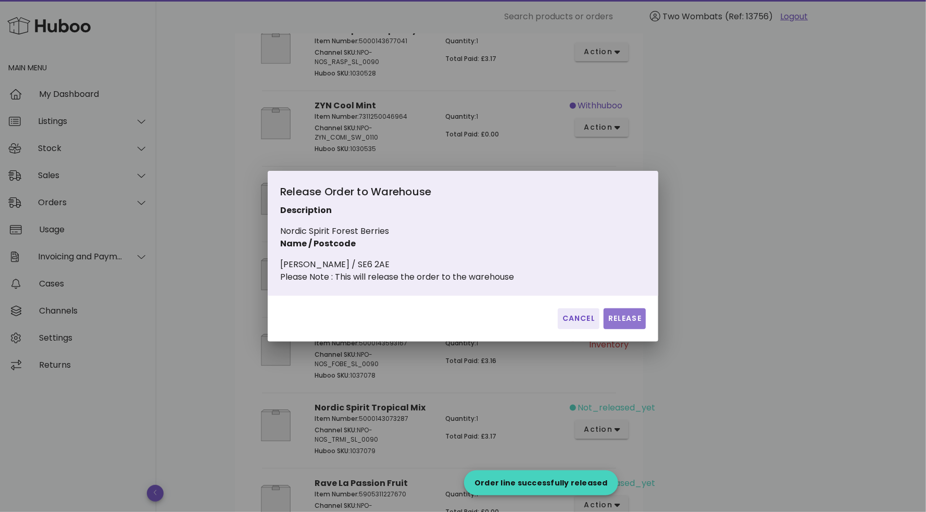
click at [628, 324] on span "Release" at bounding box center [625, 318] width 34 height 11
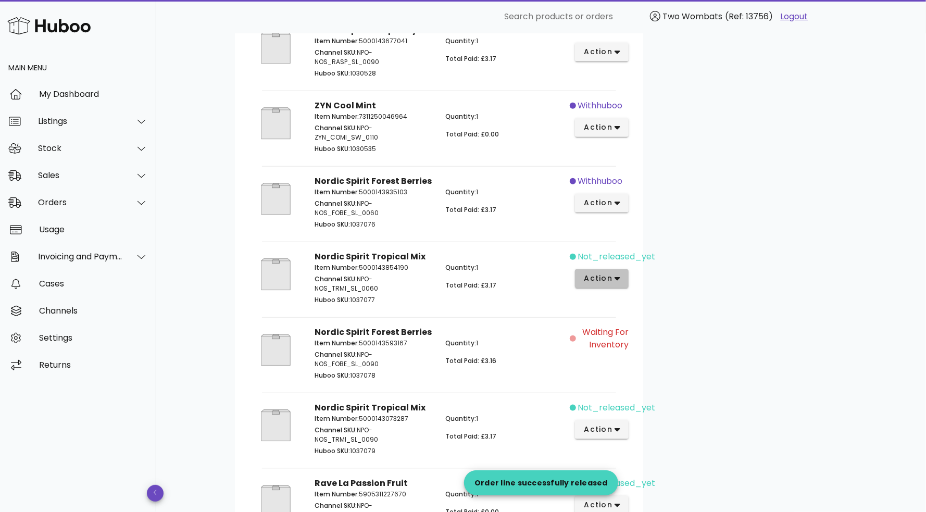
click at [617, 288] on button "action" at bounding box center [602, 278] width 54 height 19
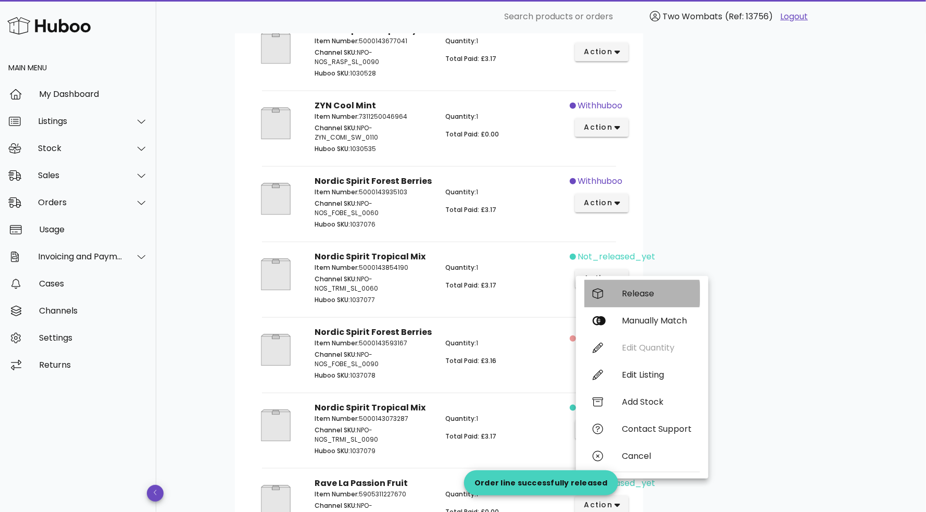
click at [619, 295] on div "Release" at bounding box center [643, 293] width 116 height 27
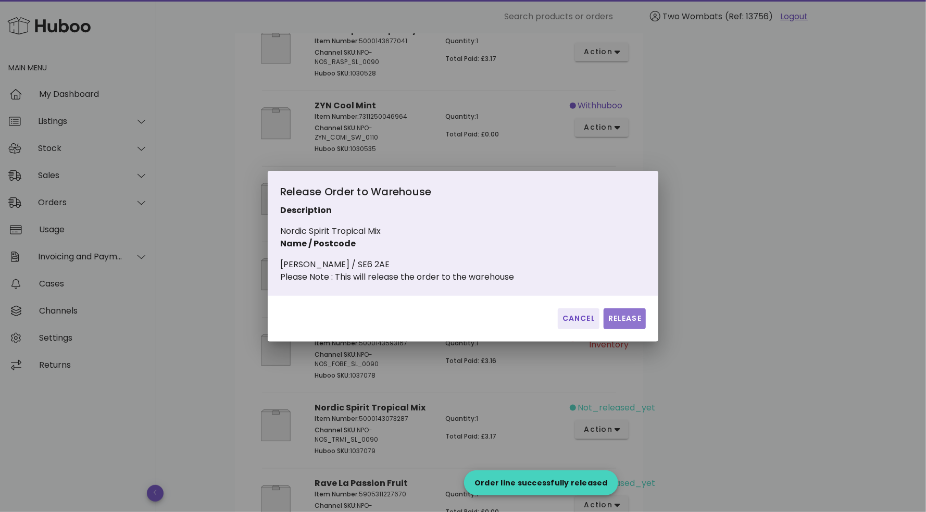
click at [643, 325] on button "Release" at bounding box center [625, 318] width 42 height 21
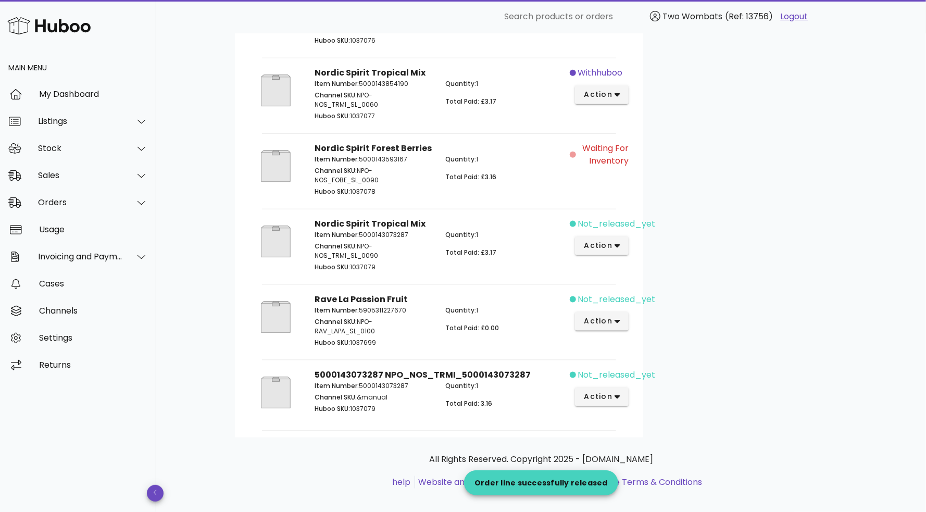
scroll to position [669, 0]
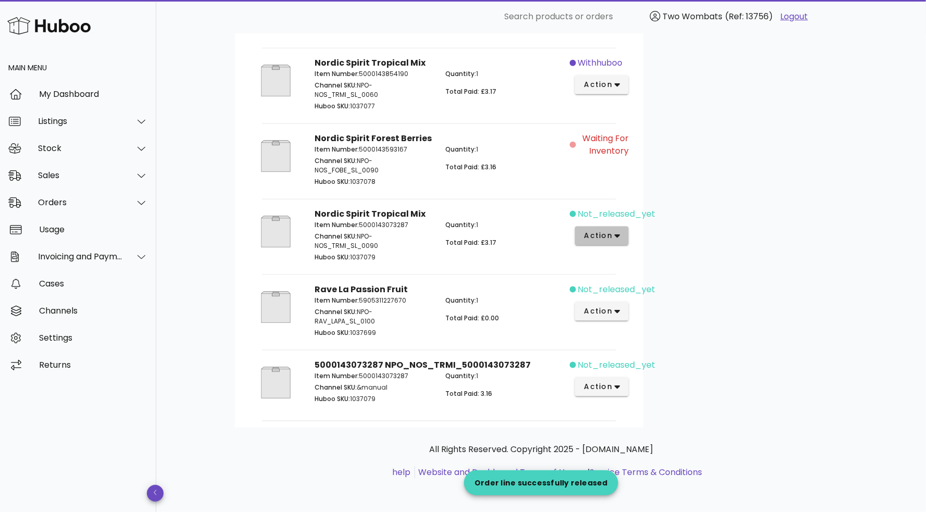
click at [619, 239] on icon "button" at bounding box center [618, 235] width 6 height 9
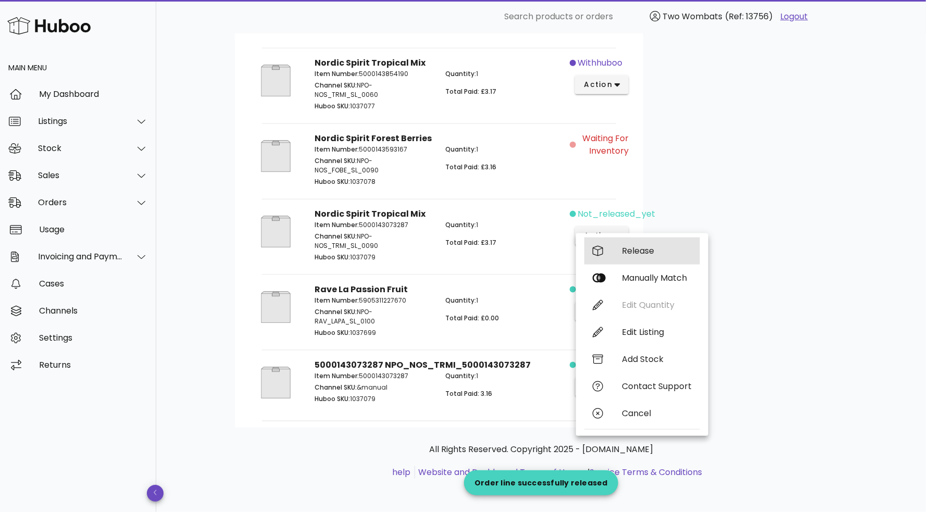
click at [616, 254] on div "Release" at bounding box center [643, 251] width 116 height 27
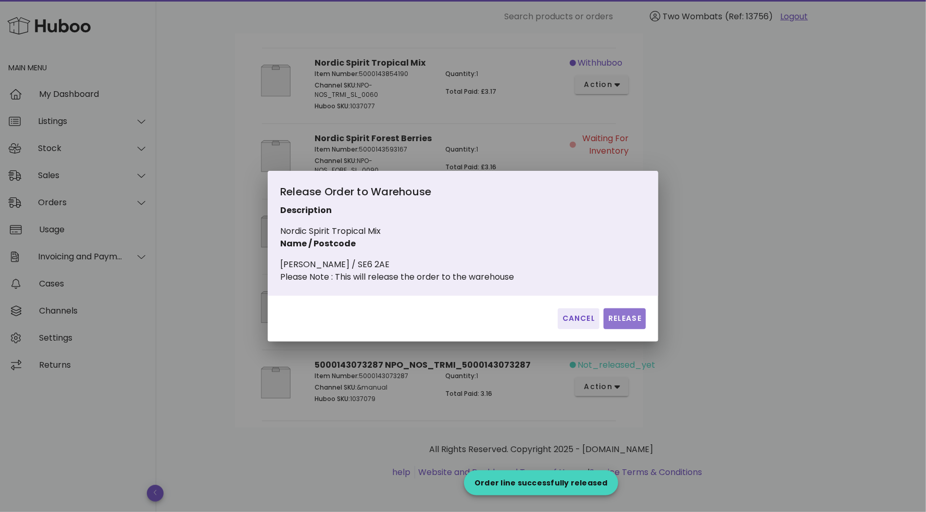
click at [631, 324] on span "Release" at bounding box center [625, 318] width 34 height 11
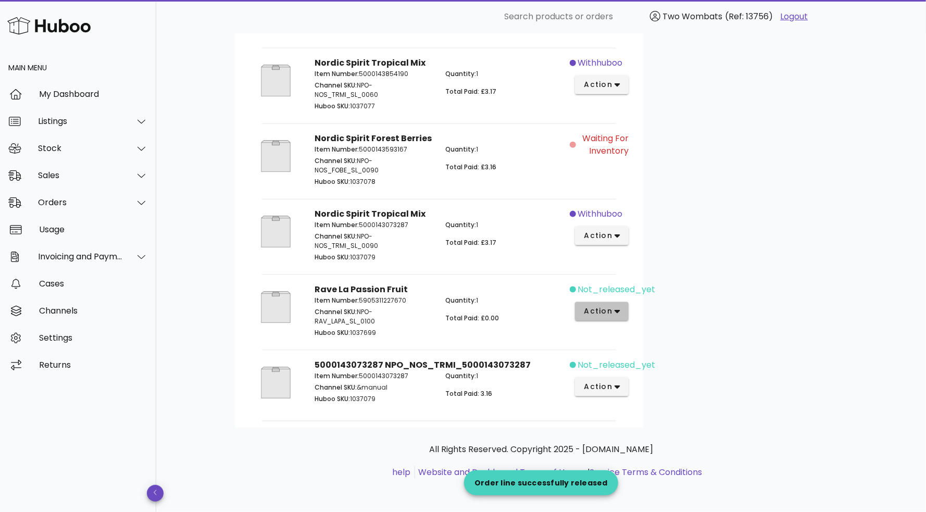
click at [608, 313] on span "action" at bounding box center [598, 311] width 29 height 11
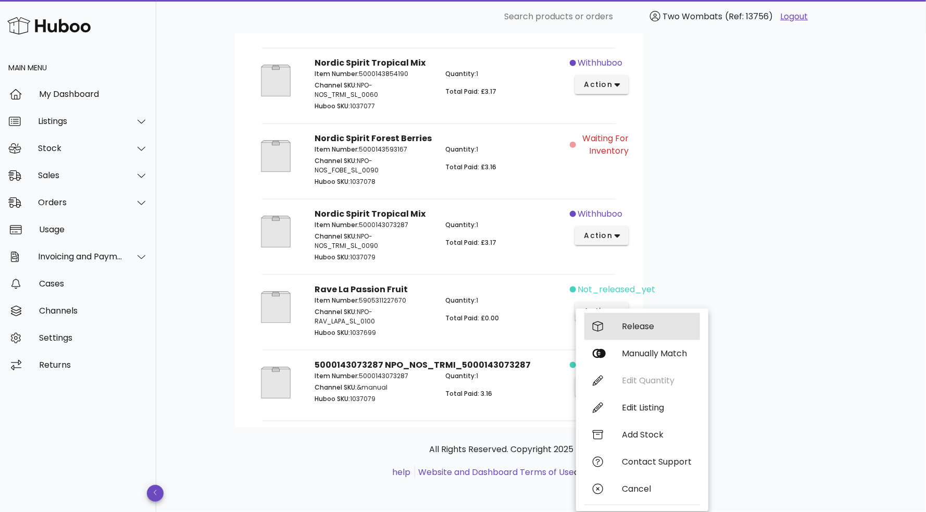
click at [611, 325] on div "Release" at bounding box center [643, 326] width 116 height 27
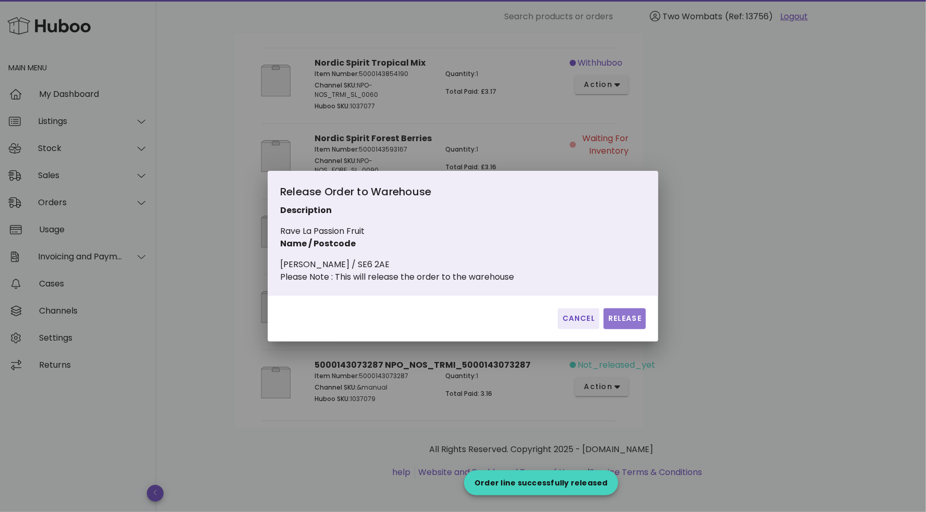
click at [629, 329] on button "Release" at bounding box center [625, 318] width 42 height 21
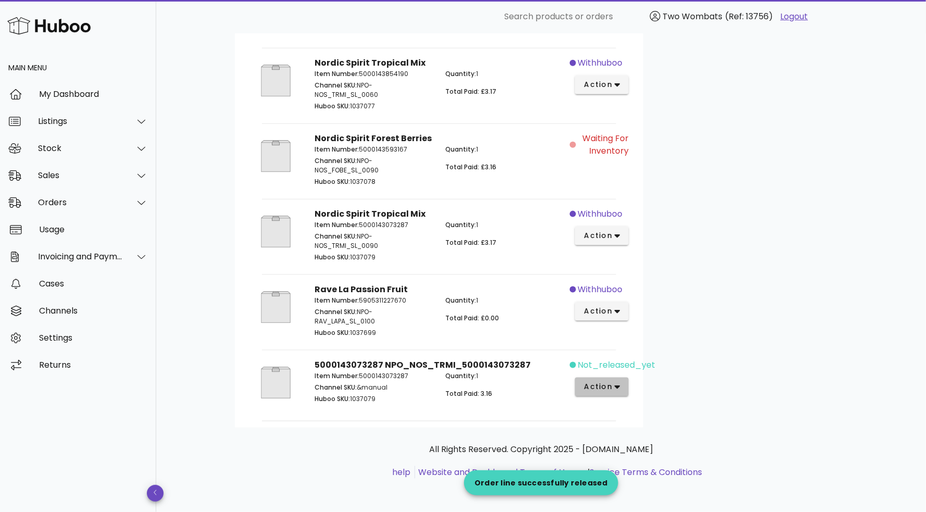
click at [623, 380] on button "action" at bounding box center [602, 387] width 54 height 19
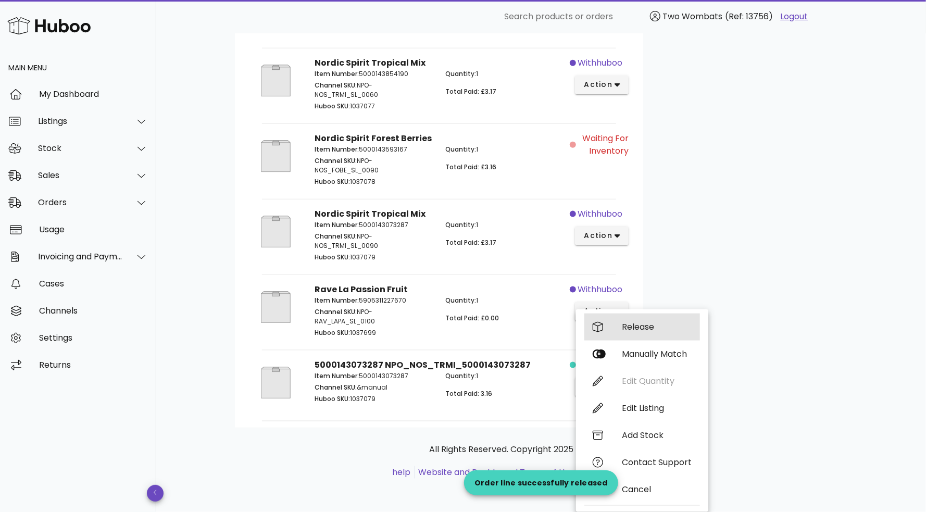
click at [629, 323] on div "Release" at bounding box center [657, 327] width 70 height 10
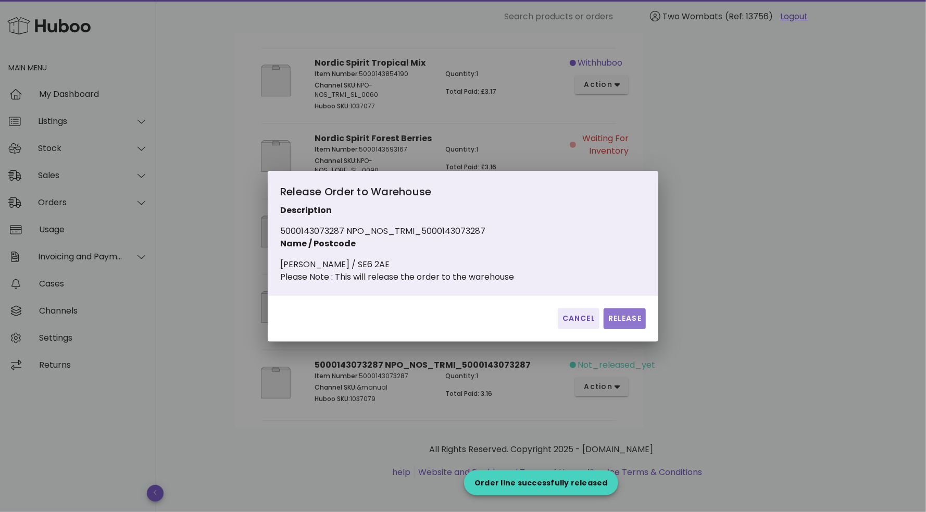
click at [627, 324] on span "Release" at bounding box center [625, 318] width 34 height 11
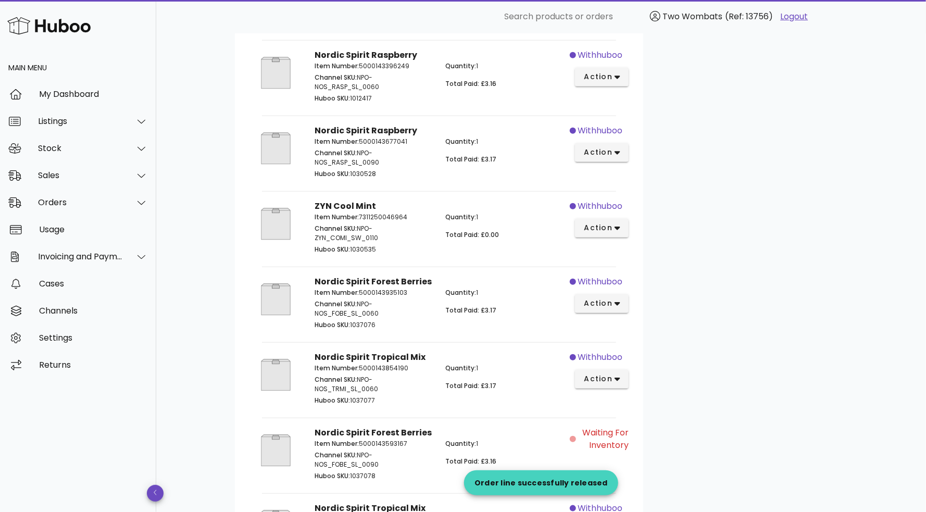
scroll to position [0, 0]
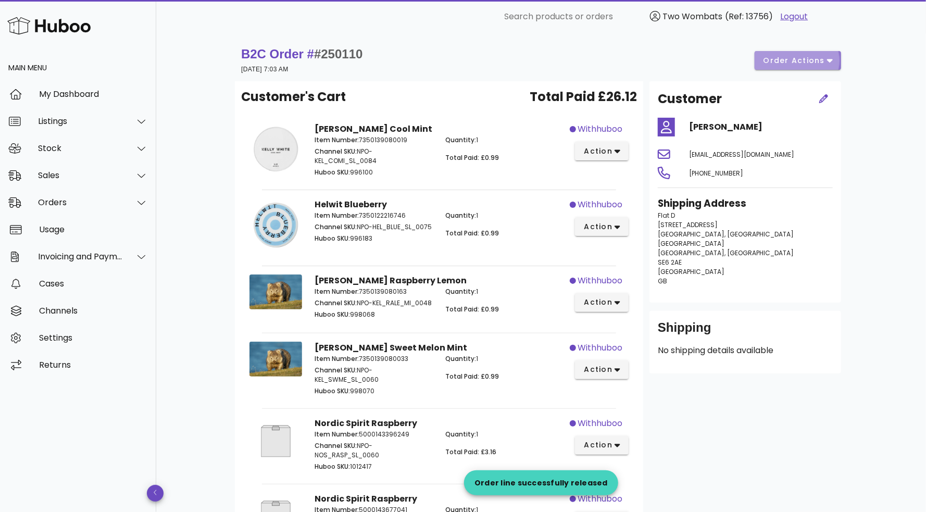
click at [784, 61] on span "order actions" at bounding box center [794, 60] width 63 height 11
click at [826, 65] on div "Release" at bounding box center [820, 69] width 32 height 10
click at [824, 64] on span "order actions" at bounding box center [794, 60] width 63 height 11
click at [695, 54] on div "B2C Order # #250110 10 September 2025 at 7:03 AM order actions" at bounding box center [541, 60] width 600 height 29
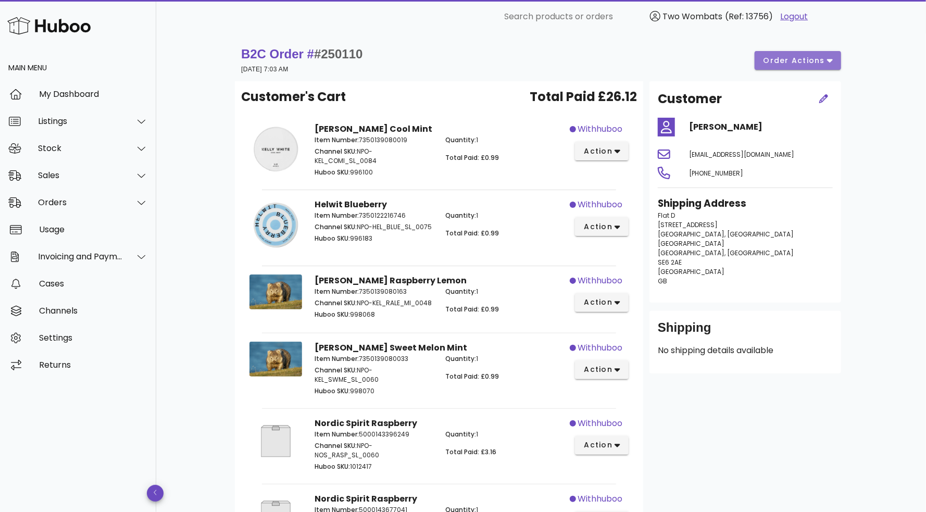
click at [781, 62] on span "order actions" at bounding box center [794, 60] width 63 height 11
click at [802, 71] on div "Release Cancel" at bounding box center [806, 84] width 78 height 59
click at [803, 66] on button "order actions" at bounding box center [798, 60] width 86 height 19
click at [817, 69] on div "Release Cancel" at bounding box center [806, 84] width 78 height 59
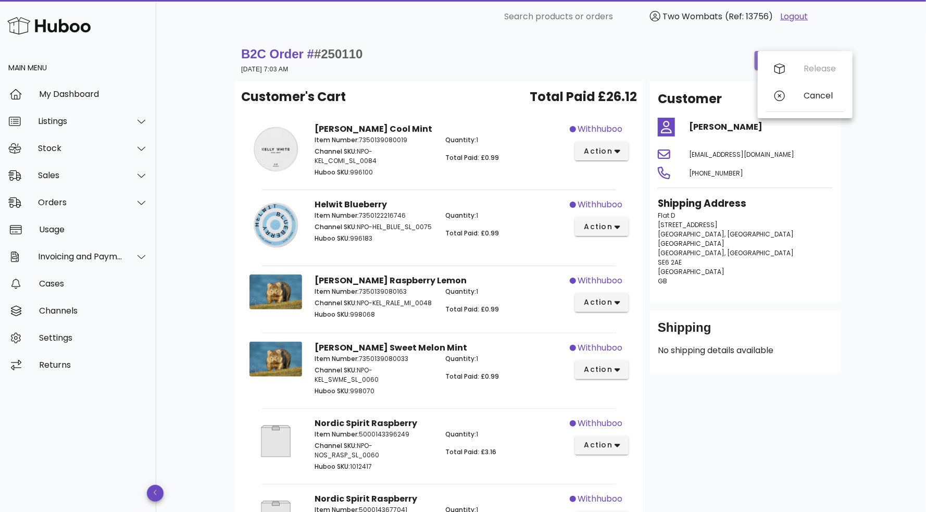
click at [817, 69] on button "order actions" at bounding box center [798, 60] width 86 height 19
click at [817, 69] on div "Release Cancel" at bounding box center [805, 84] width 95 height 67
click at [818, 66] on button "order actions" at bounding box center [798, 60] width 86 height 19
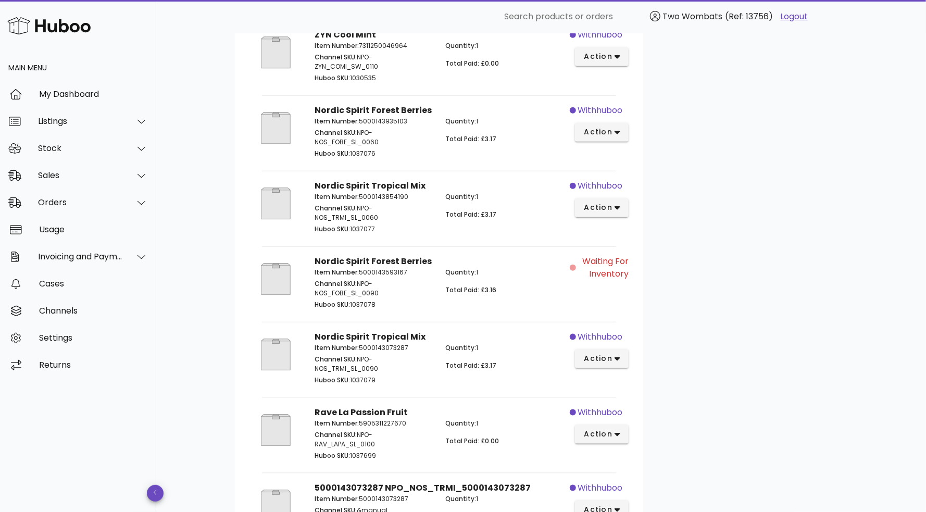
scroll to position [669, 0]
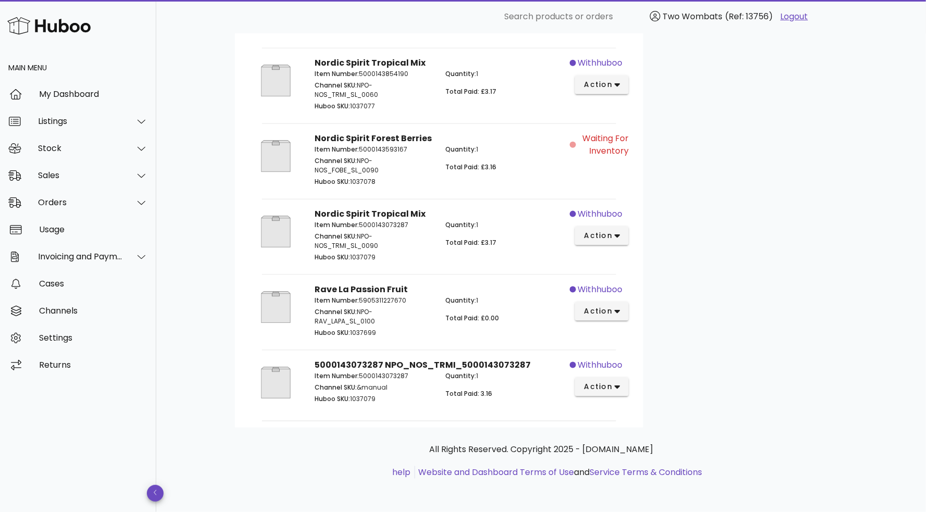
click at [361, 260] on p "Huboo SKU: 1037079" at bounding box center [374, 257] width 118 height 9
click at [359, 395] on p "Huboo SKU: 1037079" at bounding box center [374, 398] width 118 height 9
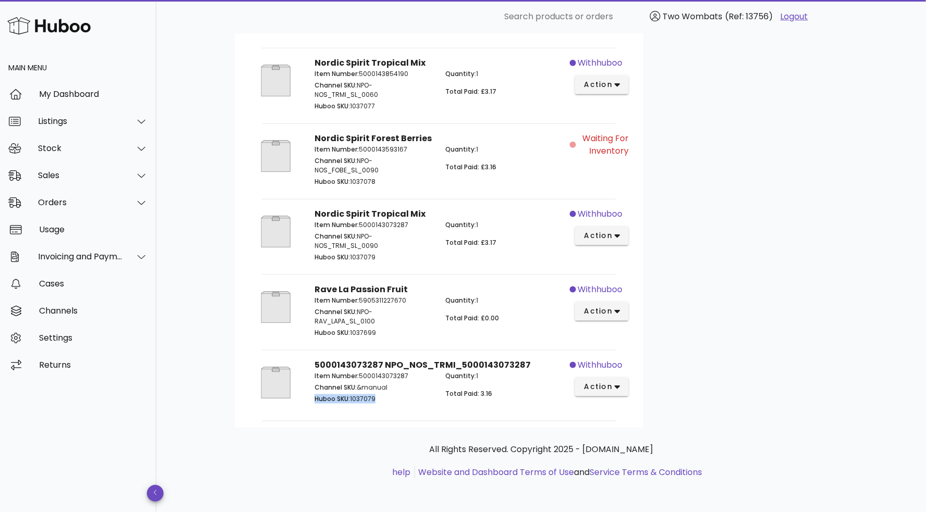
click at [402, 400] on p "Huboo SKU: 1037079" at bounding box center [374, 398] width 118 height 9
click at [366, 224] on p "Item Number: 5000143073287" at bounding box center [374, 224] width 118 height 9
click at [369, 399] on p "Huboo SKU: 1037079" at bounding box center [374, 398] width 118 height 9
click at [369, 398] on p "Huboo SKU: 1037079" at bounding box center [374, 398] width 118 height 9
click at [436, 402] on div "Item Number: 5000143073287 Channel SKU: &manual Huboo SKU: 1037079" at bounding box center [373, 389] width 131 height 48
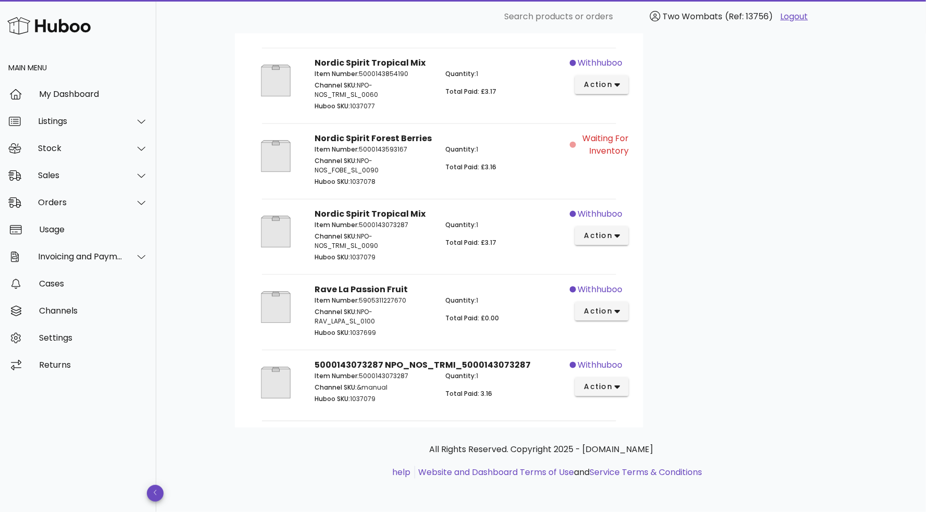
click at [474, 367] on div "Quantity: 1 Total Paid: 3.16" at bounding box center [504, 389] width 131 height 48
click at [477, 382] on div "Quantity: 1 Total Paid: 3.16" at bounding box center [504, 389] width 131 height 48
click at [483, 400] on div "Quantity: 1 Total Paid: 3.16" at bounding box center [504, 389] width 131 height 48
click at [481, 246] on span "Total Paid: £3.17" at bounding box center [471, 242] width 51 height 9
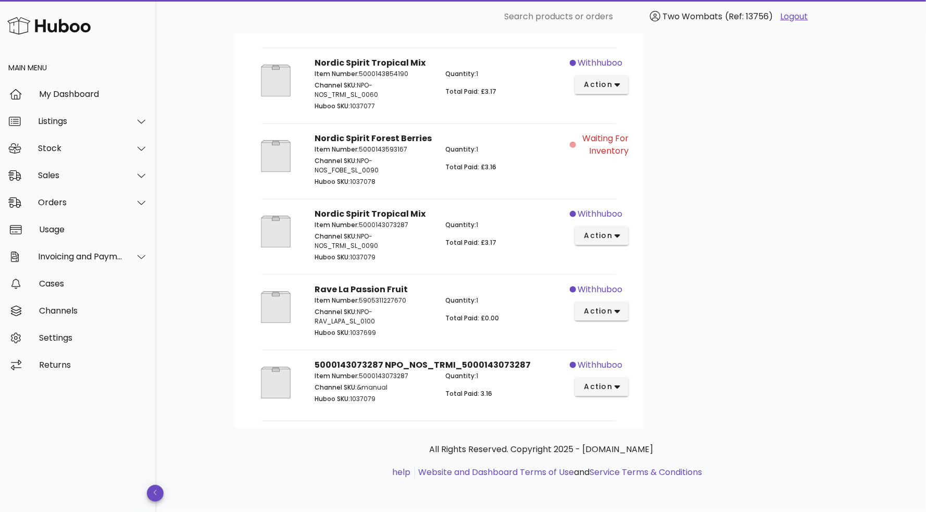
click at [486, 241] on span "Total Paid: £3.17" at bounding box center [471, 242] width 51 height 9
click at [488, 241] on span "Total Paid: £3.17" at bounding box center [471, 242] width 51 height 9
click at [489, 241] on span "Total Paid: £3.17" at bounding box center [471, 242] width 51 height 9
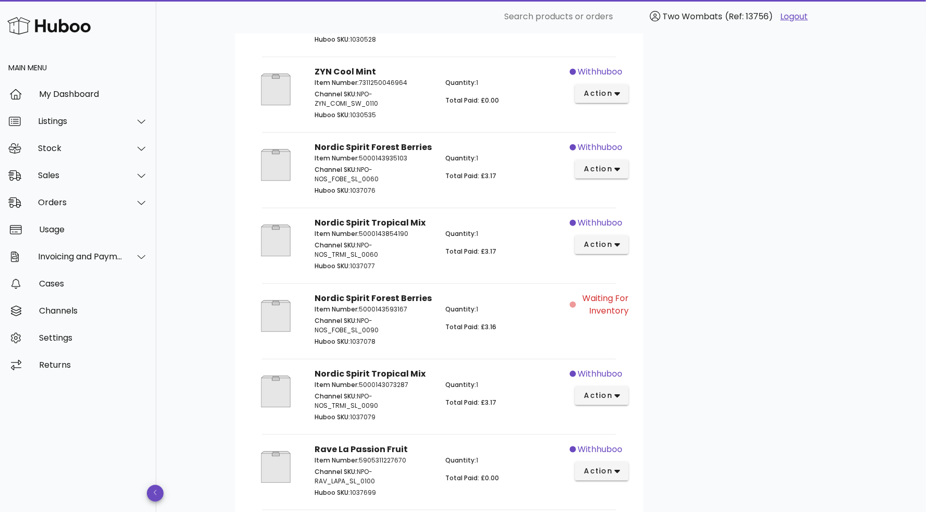
scroll to position [521, 0]
